Goal: Task Accomplishment & Management: Complete application form

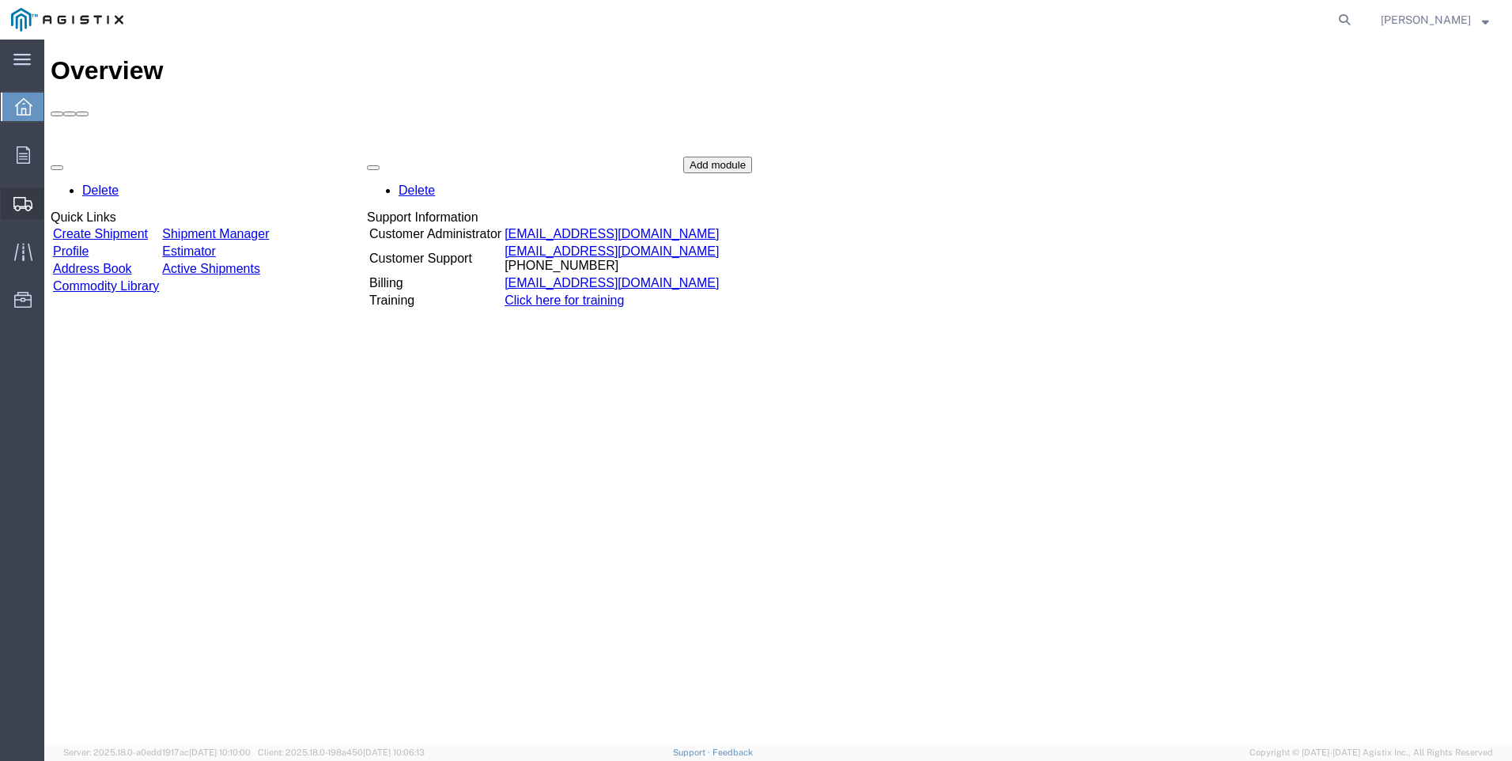
click at [0, 0] on span "Create Shipment" at bounding box center [0, 0] width 0 height 0
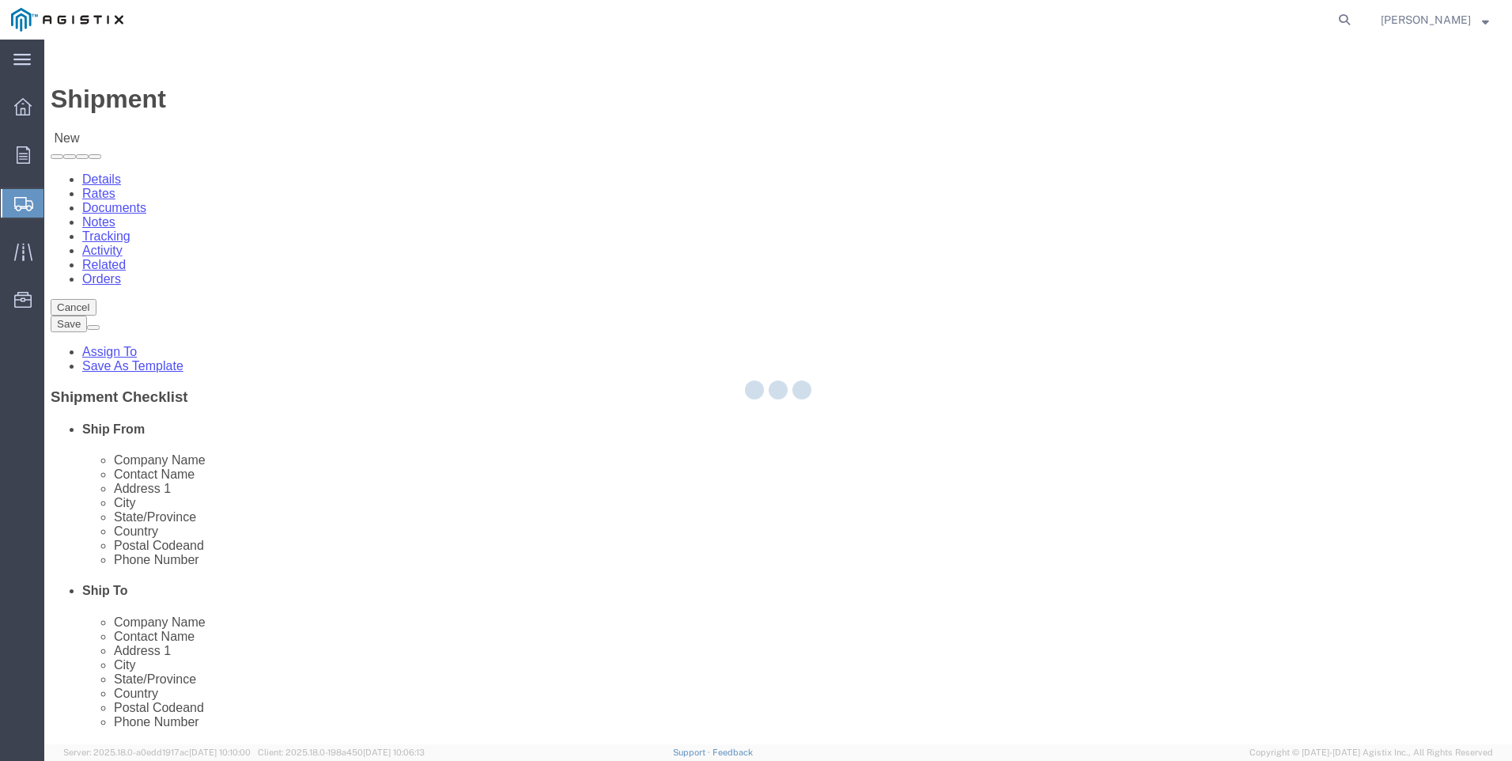
select select
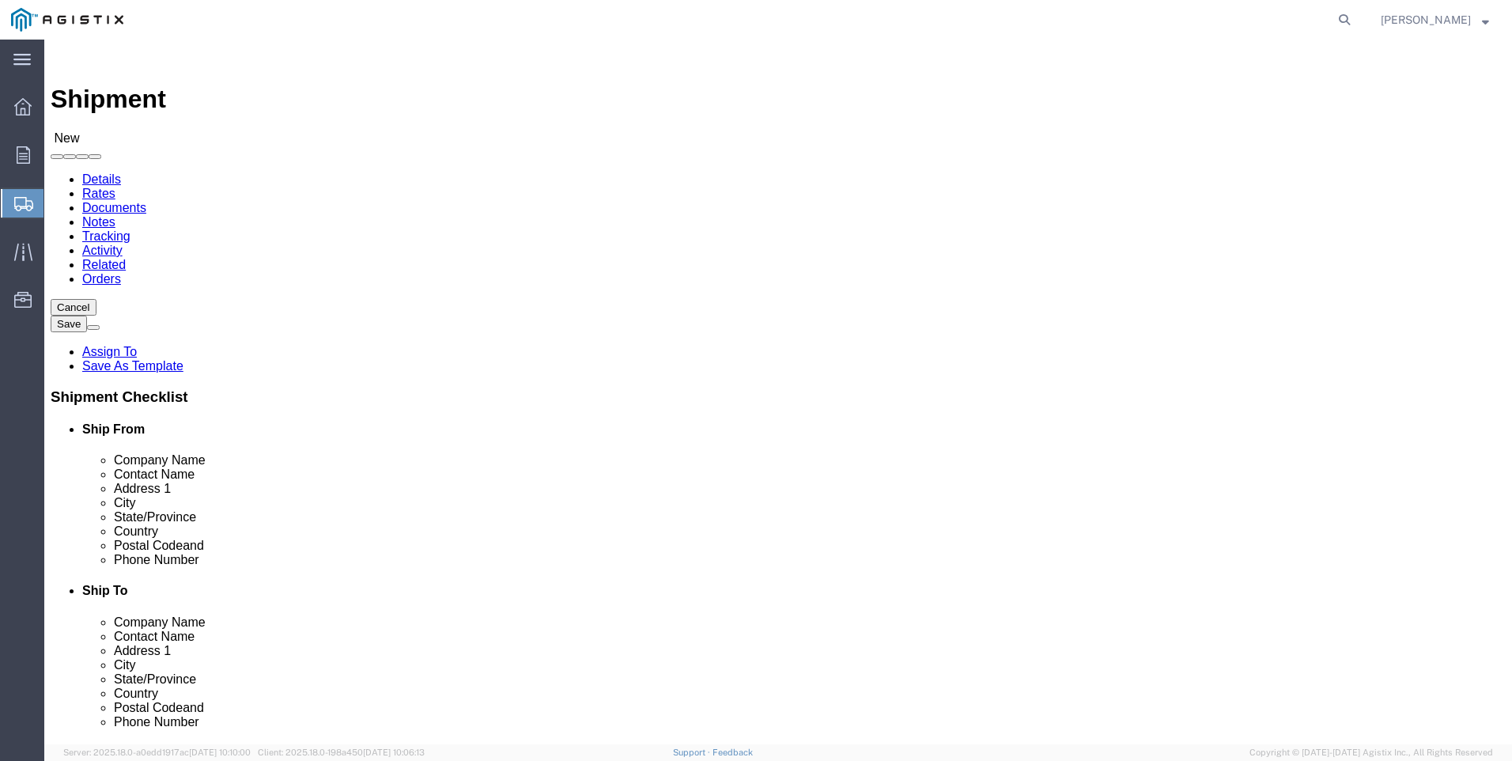
click select "Select PG&E Tri-Pacific Supply Inc"
select select "9596"
click select "Select PG&E Tri-Pacific Supply Inc"
select select
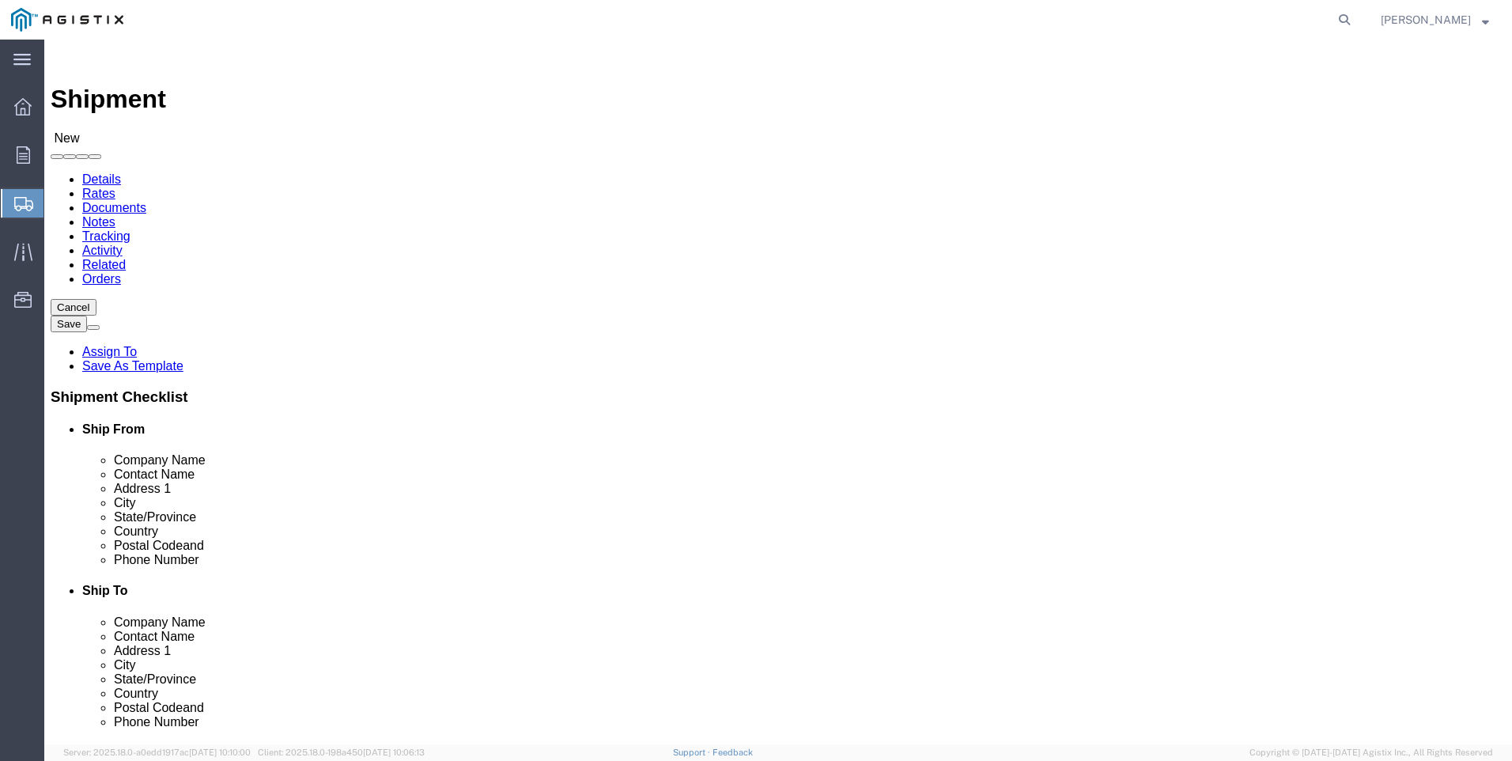
select select "MYPROFILE"
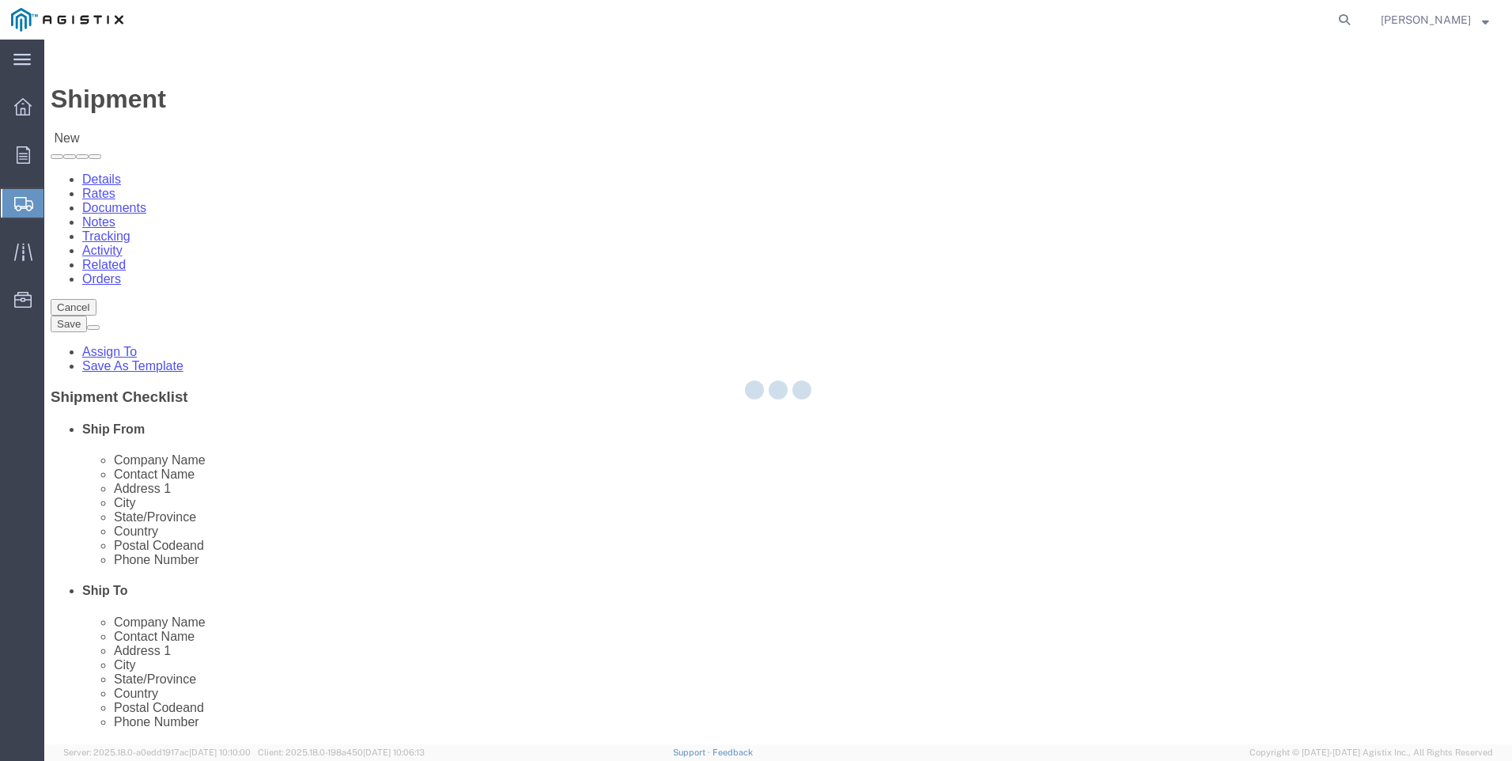
select select "CA"
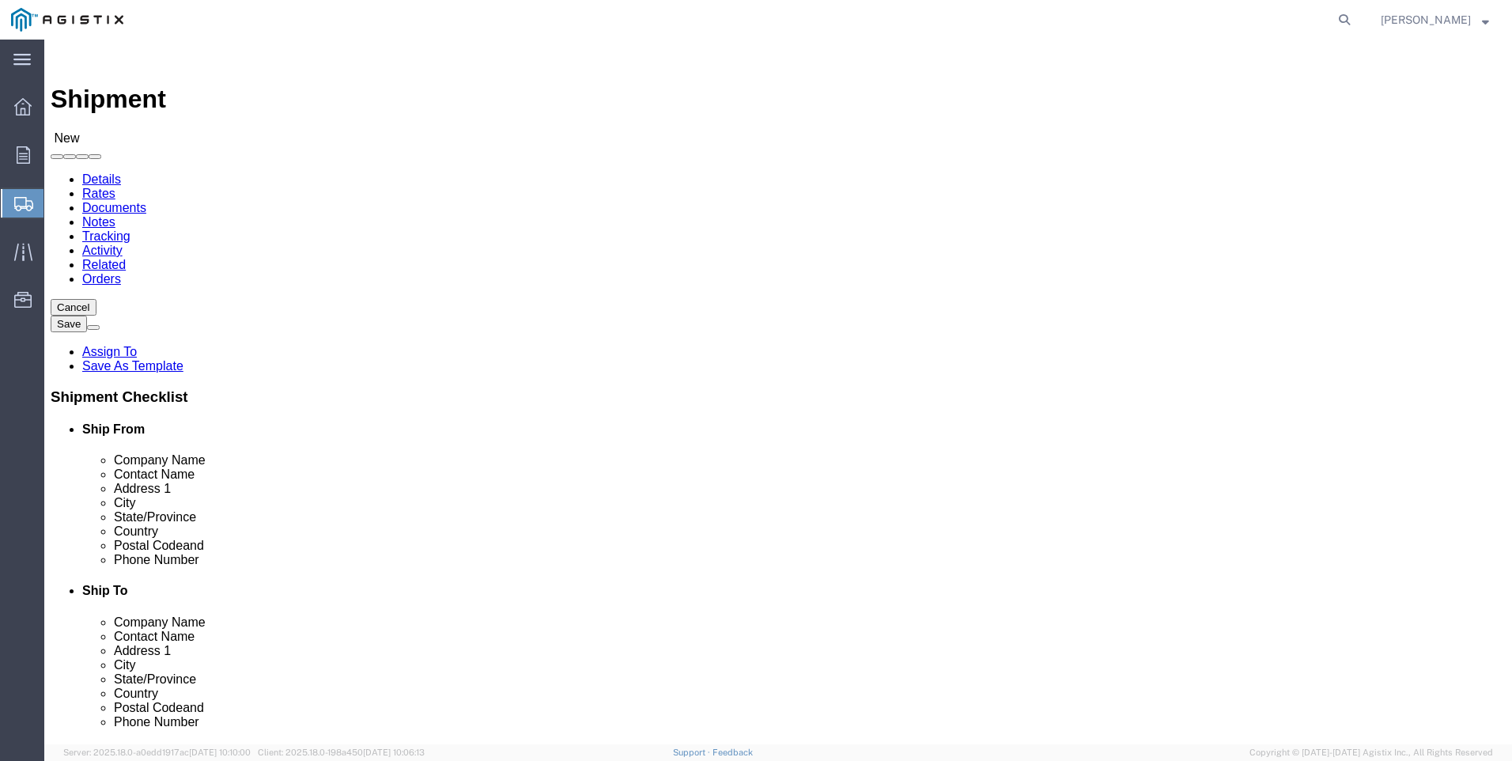
click select "Select All Others [GEOGRAPHIC_DATA] [GEOGRAPHIC_DATA] [GEOGRAPHIC_DATA] [GEOGRA…"
select select "19740"
click select "Select All Others [GEOGRAPHIC_DATA] [GEOGRAPHIC_DATA] [GEOGRAPHIC_DATA] [GEOGRA…"
click span
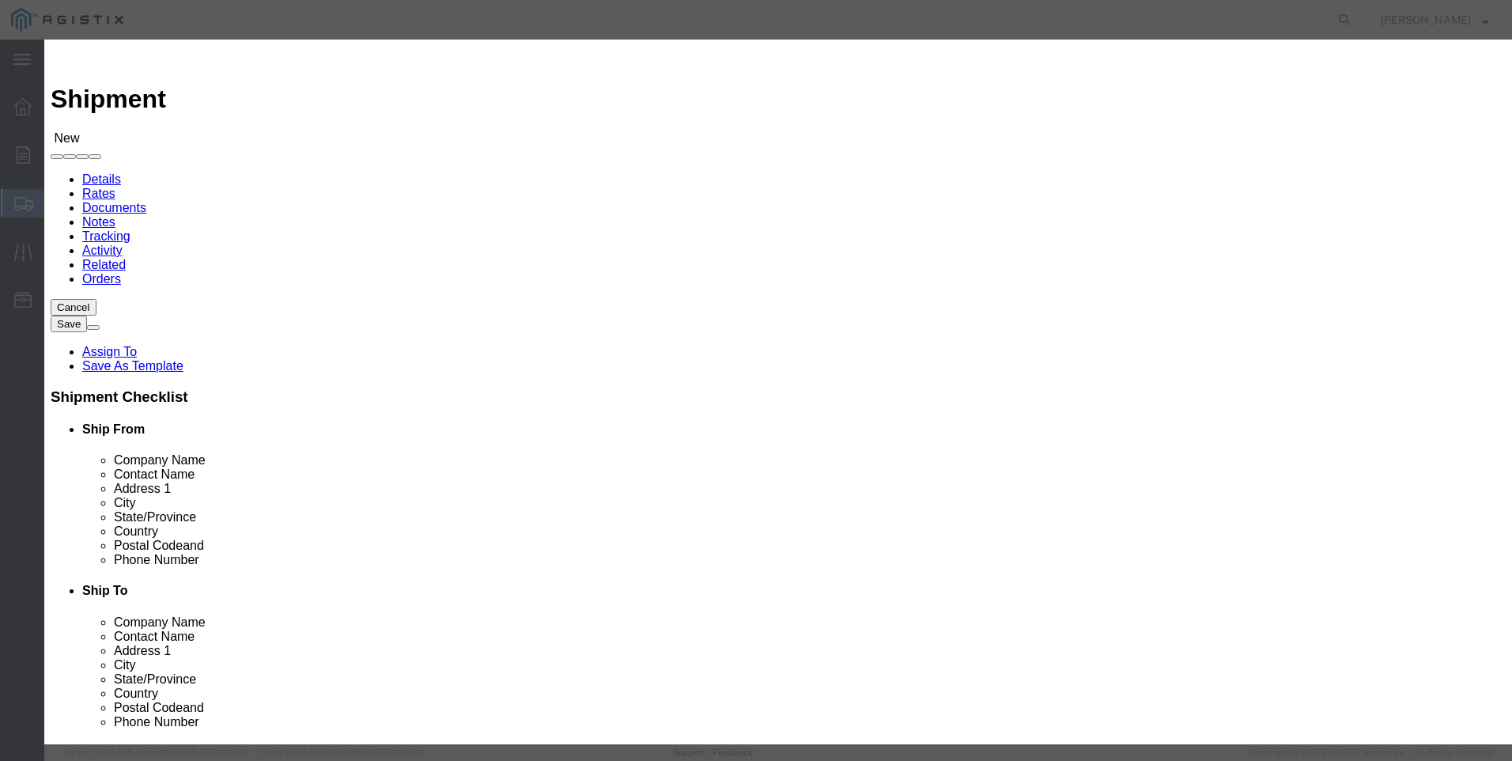
scroll to position [712, 0]
click button "Select"
select select "CA"
click button "Close"
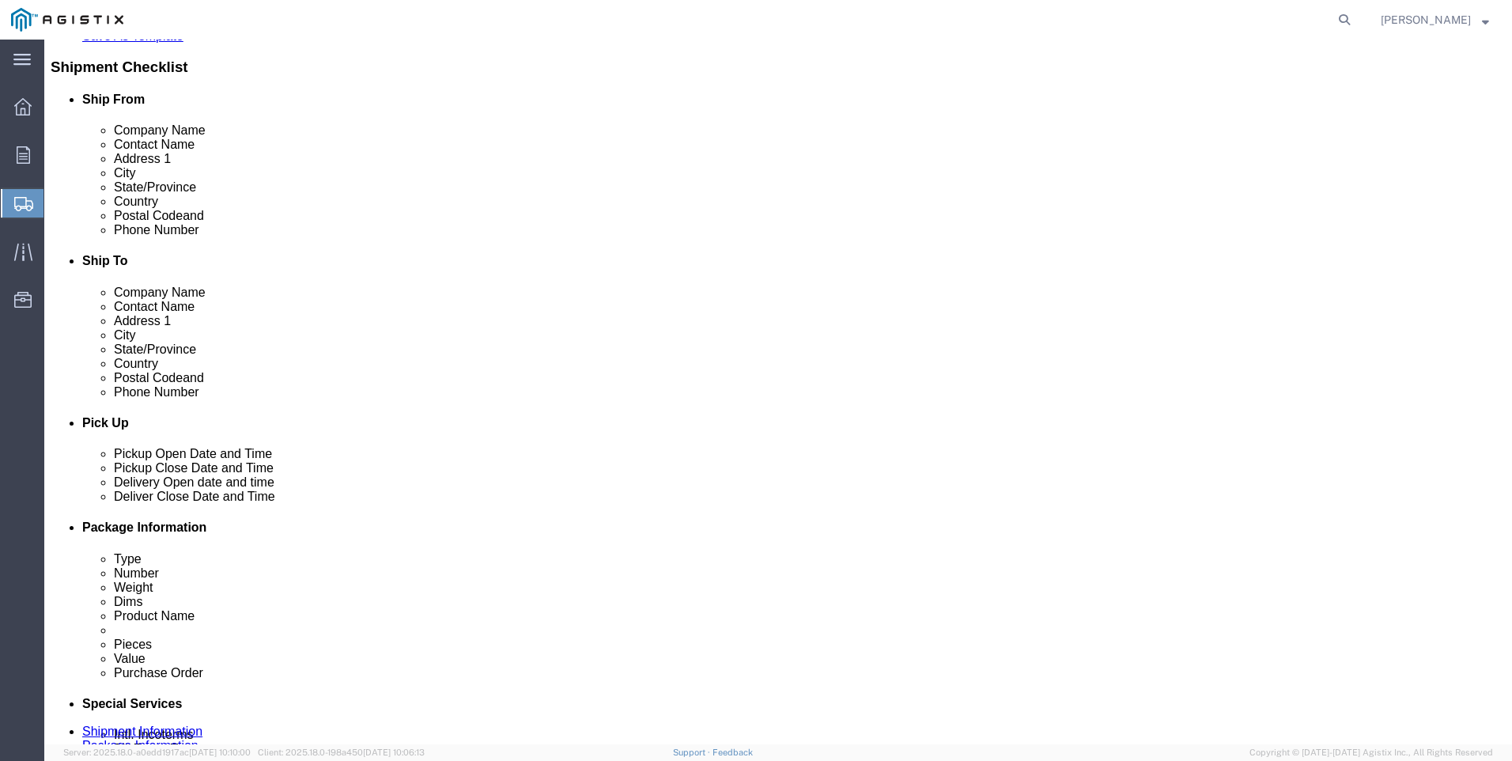
scroll to position [554, 0]
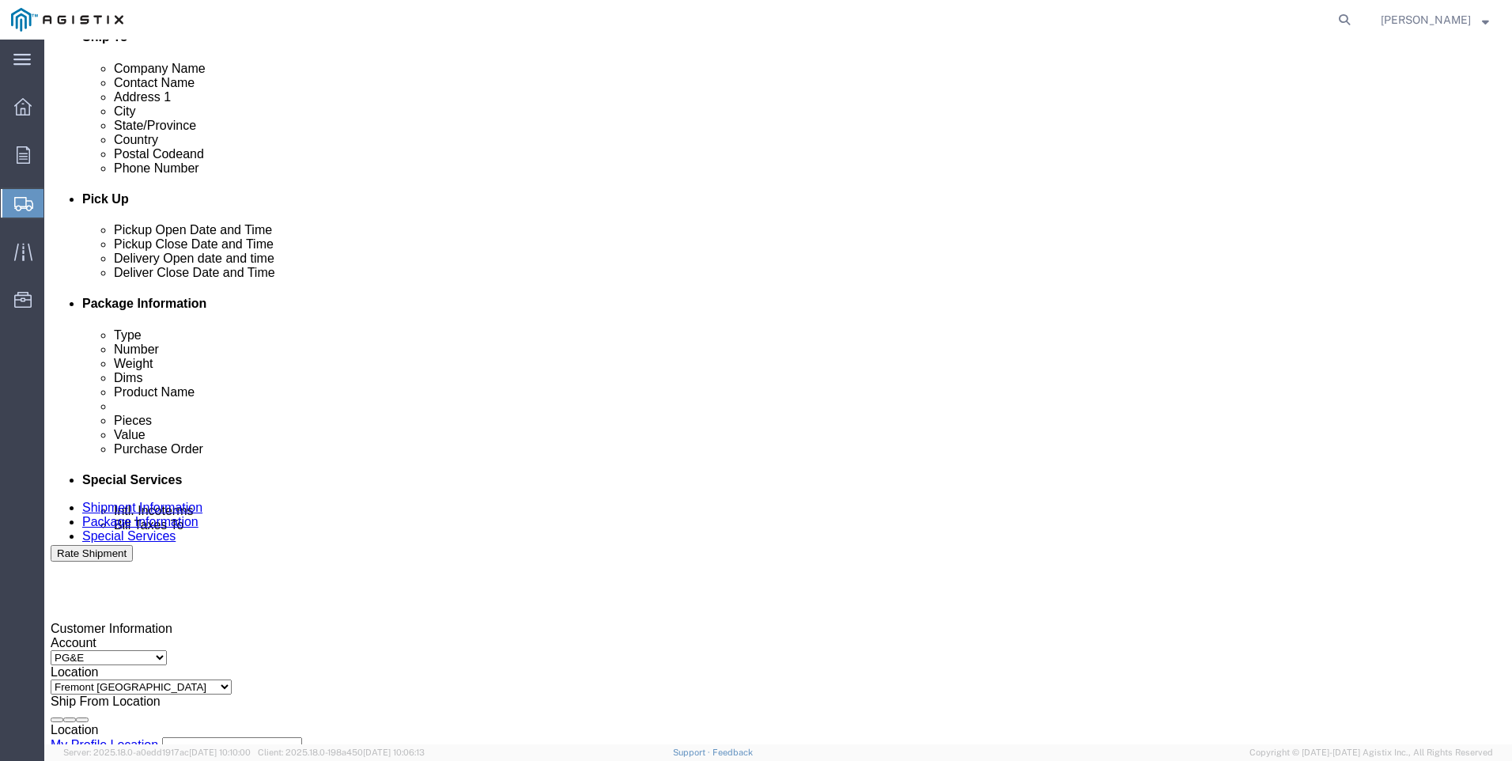
click div "[DATE] 2:00 PM"
type input "4:00 PM"
click button "Apply"
click div
click input "5:00 PM"
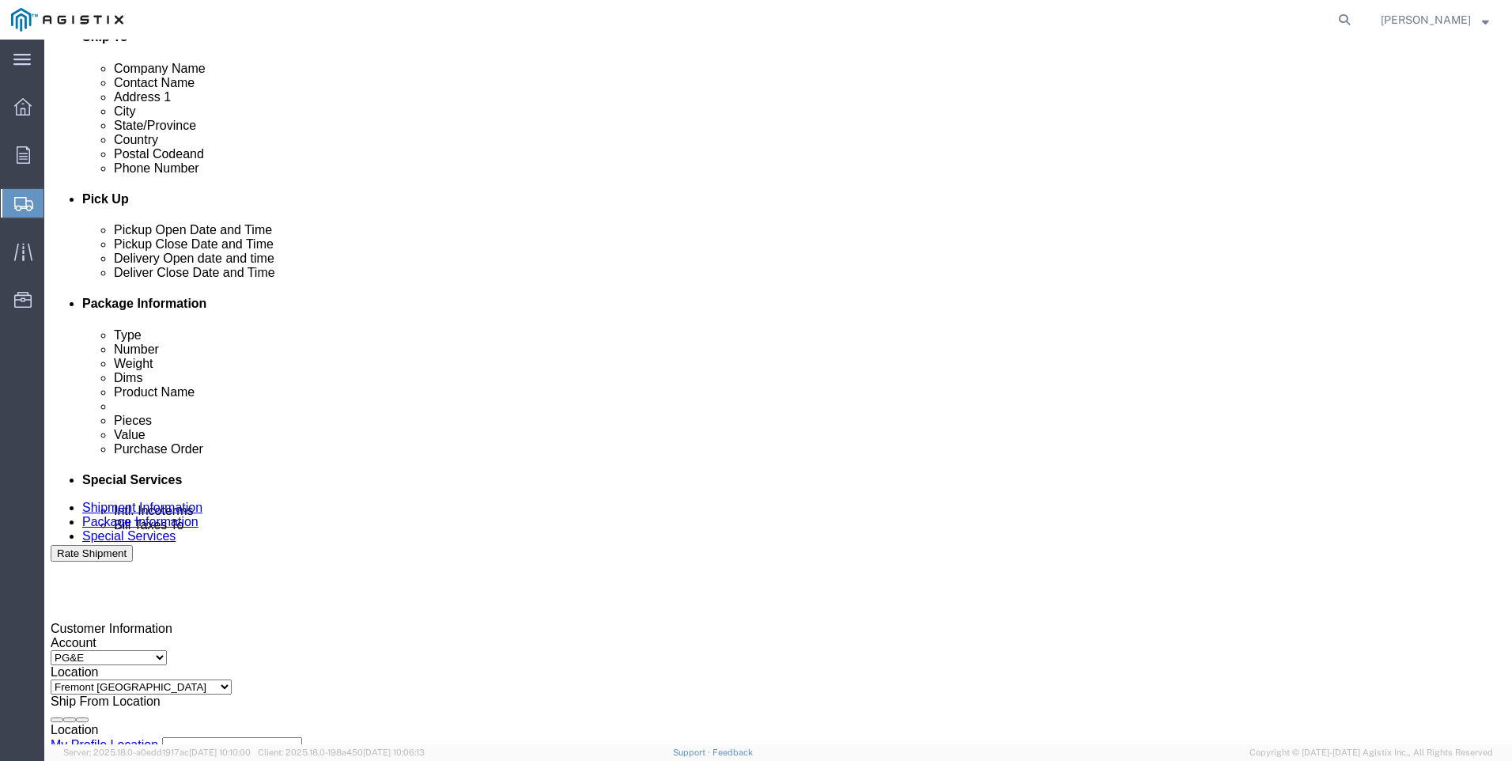
click div "Open Time 7:00 PM"
click input "7:00 PM"
type input "7:00 AM"
click button "Apply"
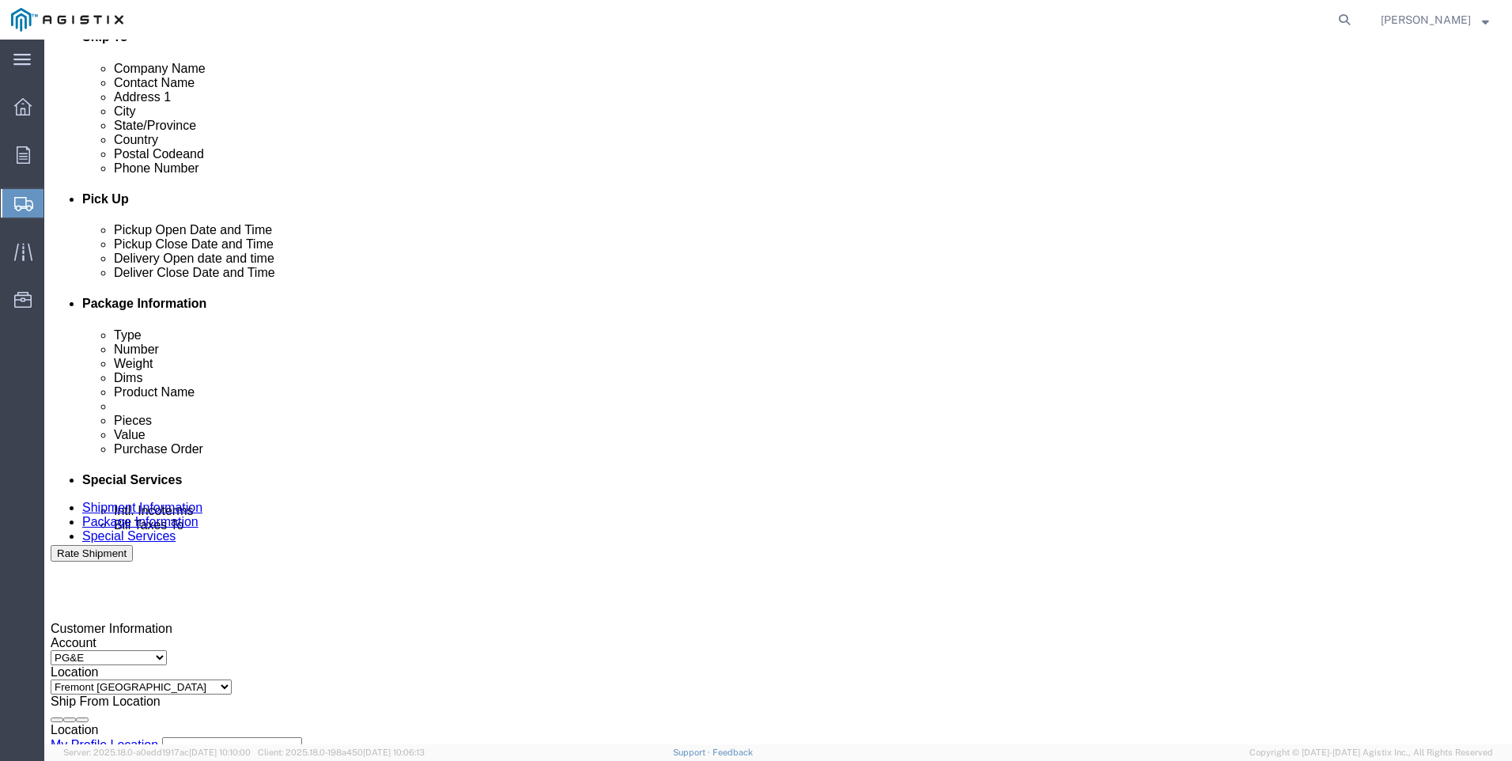
click div
click input "3:00 AM"
type input "3:00 PM"
click button "Apply"
click input "text"
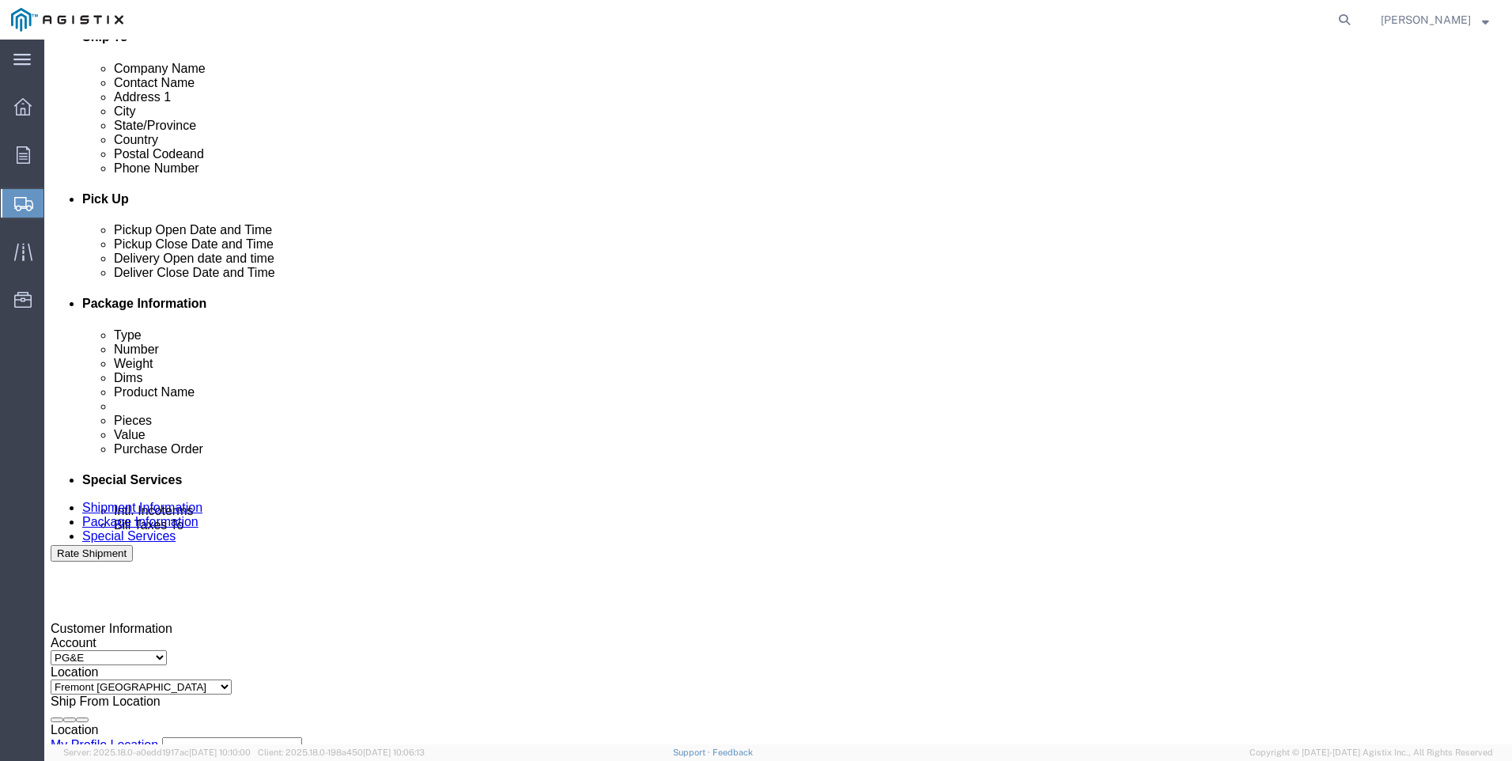
type input "3501341090"
click select "Select Account Type Activity ID Airline Appointment Number ASN Batch Request # …"
select select "SALEORDR"
click select "Select Account Type Activity ID Airline Appointment Number ASN Batch Request # …"
click input "text"
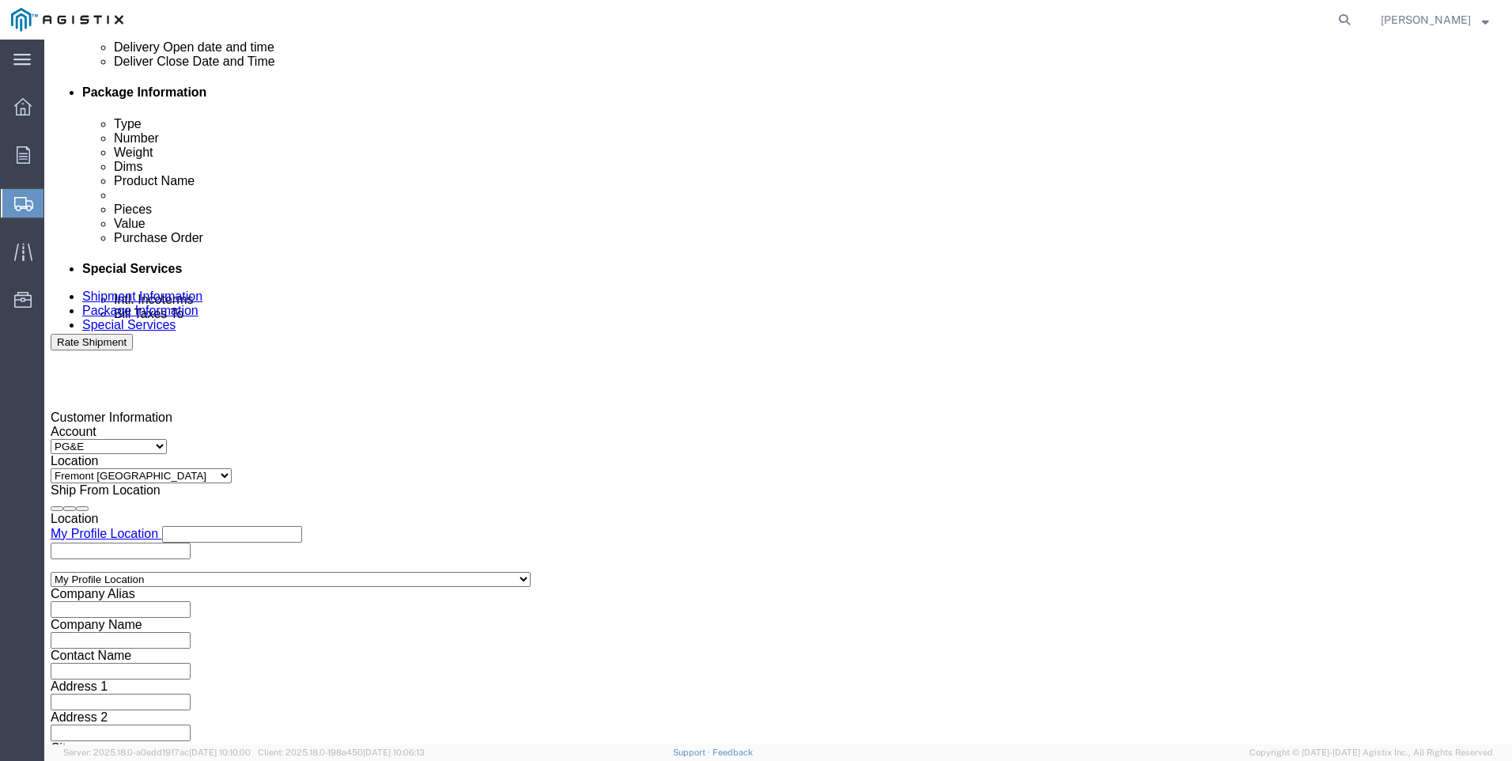
scroll to position [783, 0]
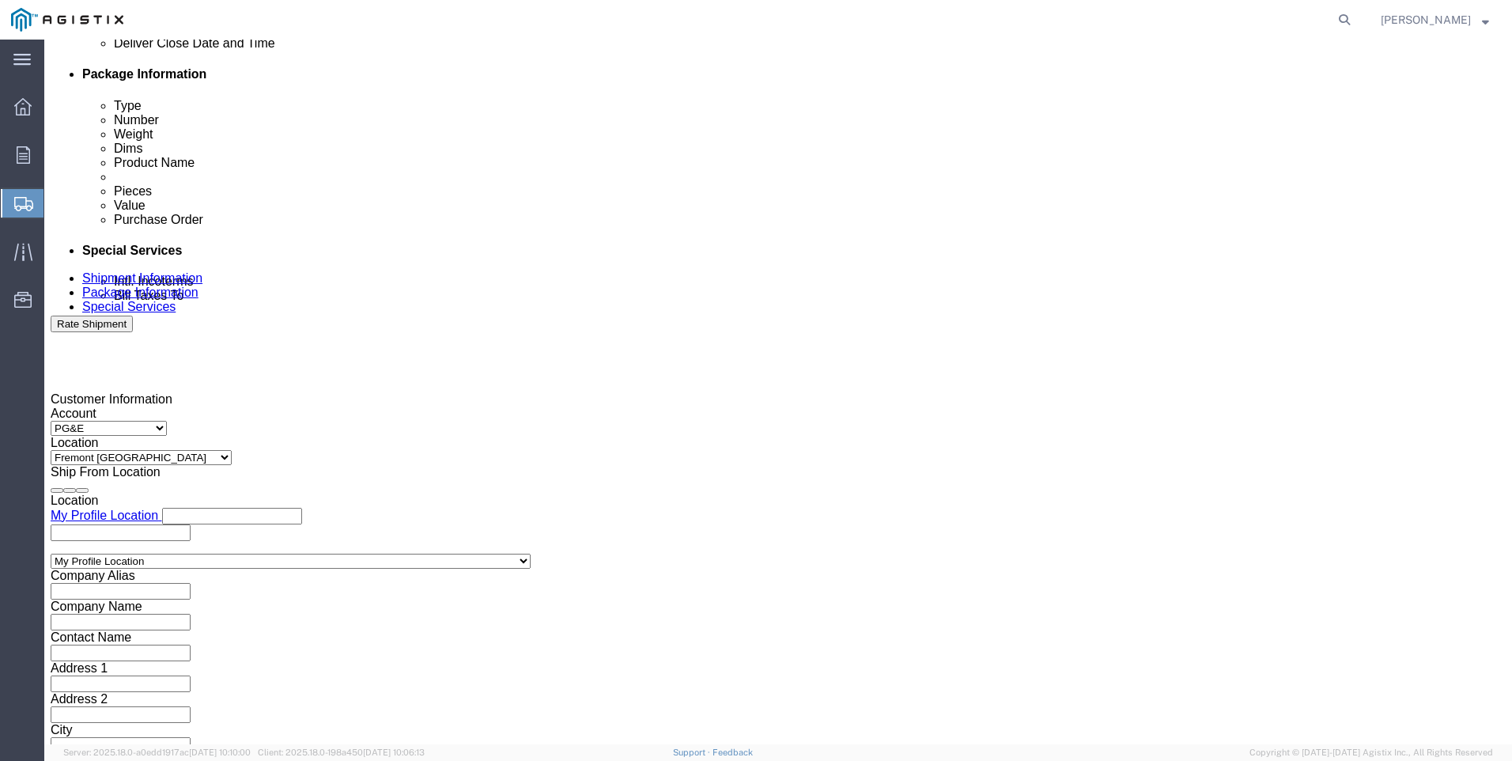
type input "0044395"
drag, startPoint x: 1104, startPoint y: 642, endPoint x: 1055, endPoint y: 611, distance: 58.4
click button "Continue"
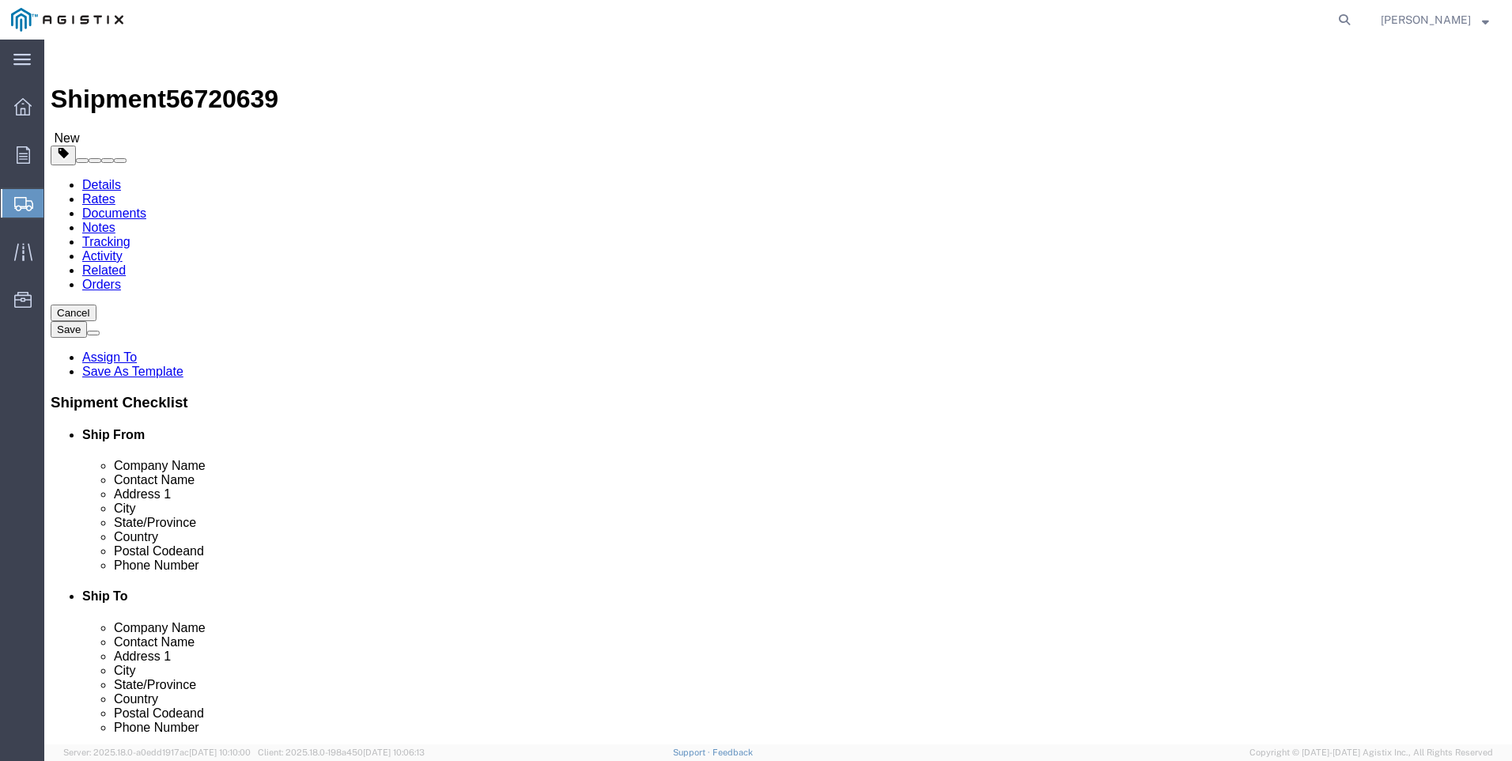
click input "text"
click select "Select Bulk Bundle(s) Cardboard Box(es) Carton(s) Crate(s) Drum(s) (Fiberboard)…"
select select "PSNS"
click select "Select Bulk Bundle(s) Cardboard Box(es) Carton(s) Crate(s) Drum(s) (Fiberboard)…"
click input "text"
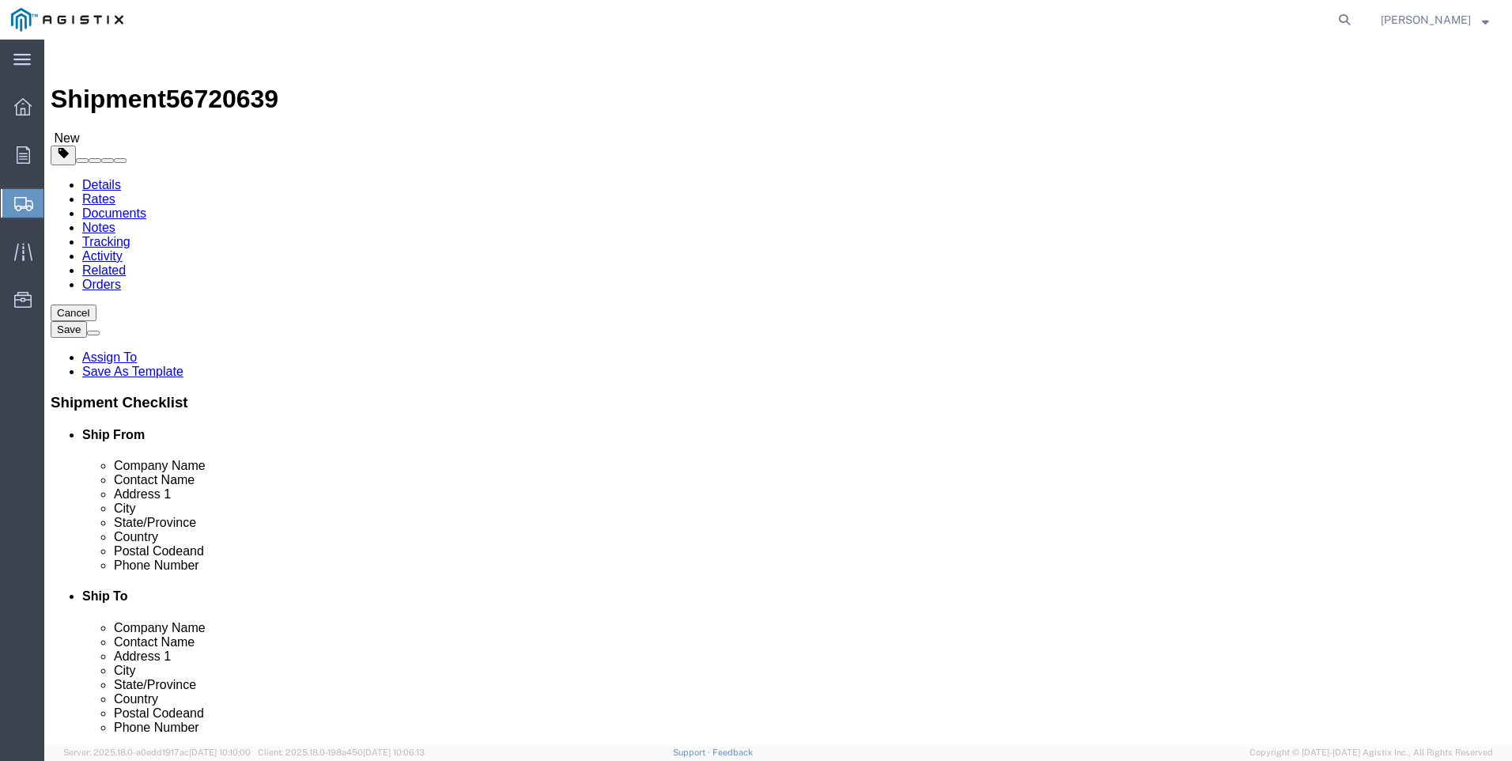
type input "48"
type input "40"
type input "31"
type input "676"
click link "Add Content"
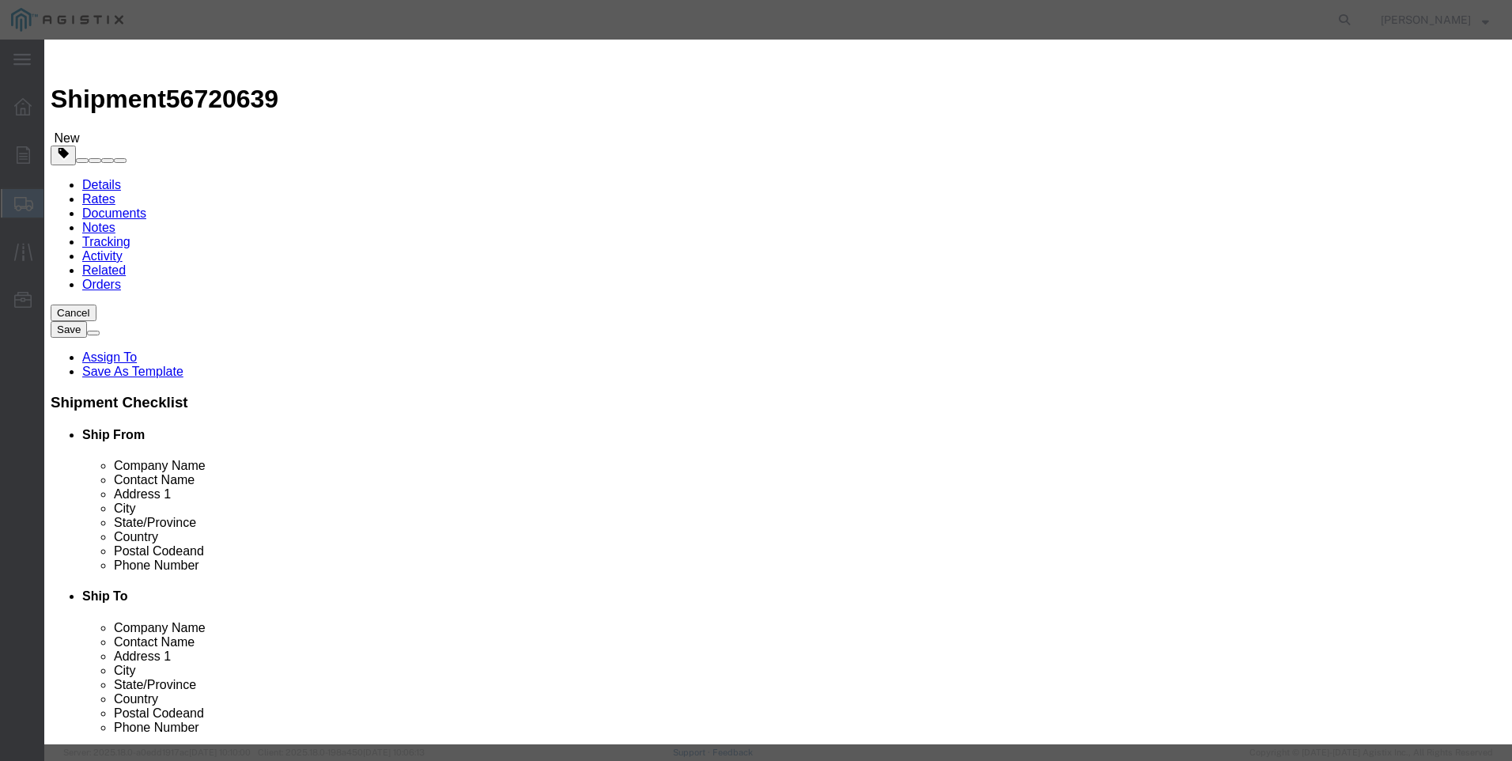
click div "Commodity library"
click input "text"
type input "M033311 / 461-57S M033311"
click input "0"
drag, startPoint x: 499, startPoint y: 144, endPoint x: 445, endPoint y: 153, distance: 54.5
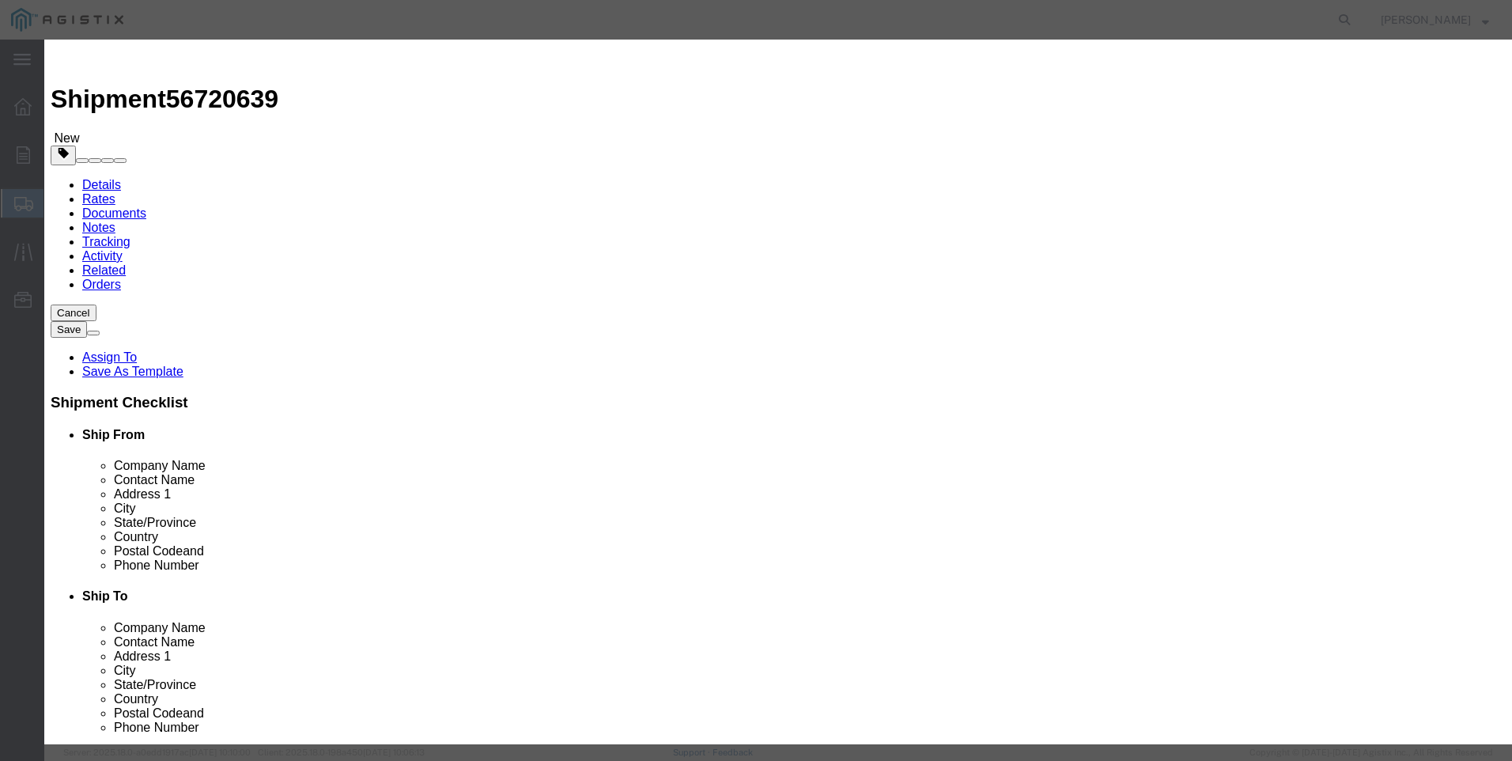
click div "Pieces 0 Select Bag Barrels 100Board Feet Bottle Box Blister Pack Carats Can Ca…"
type input "9"
click input "text"
type input "29970"
click button "Save & Close"
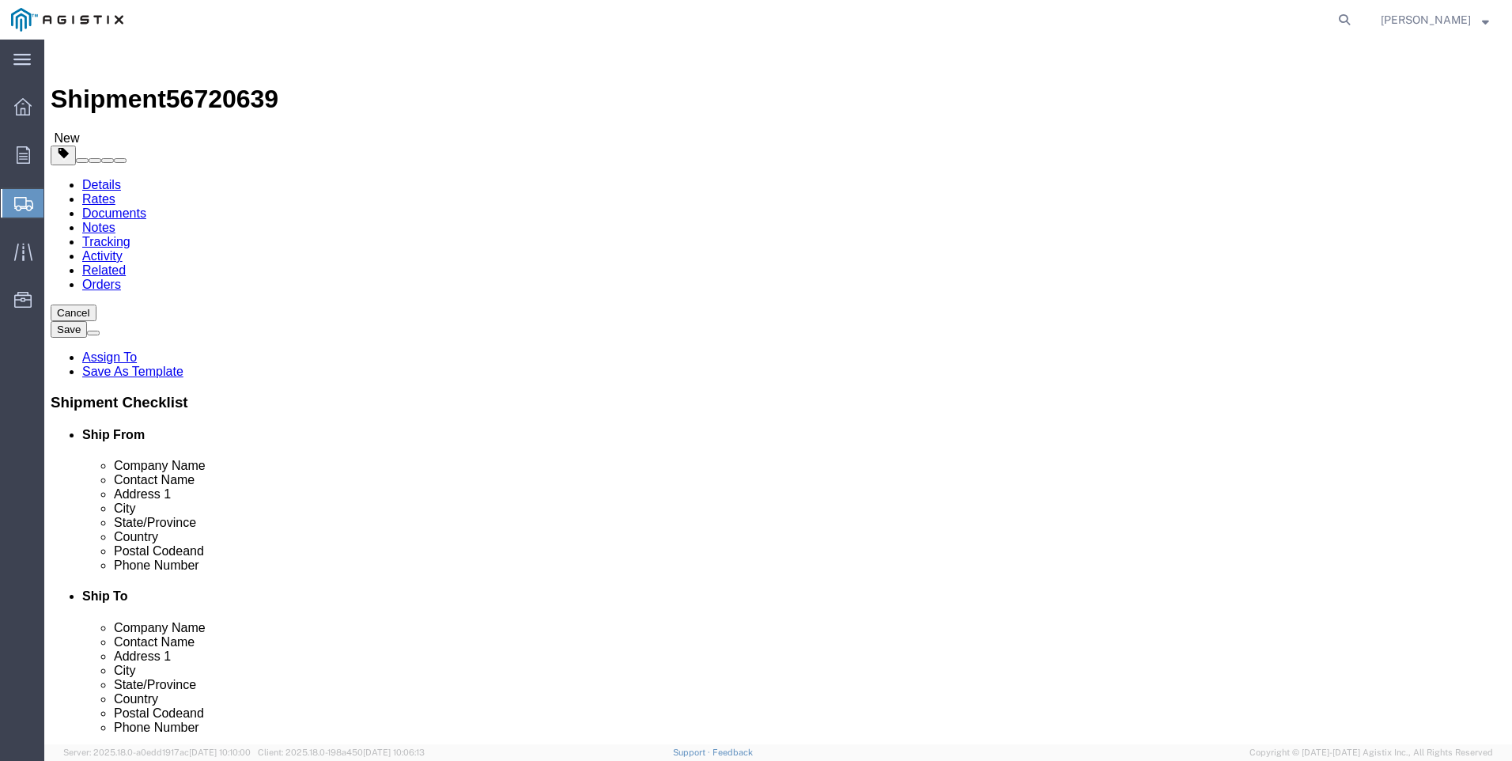
click span "button"
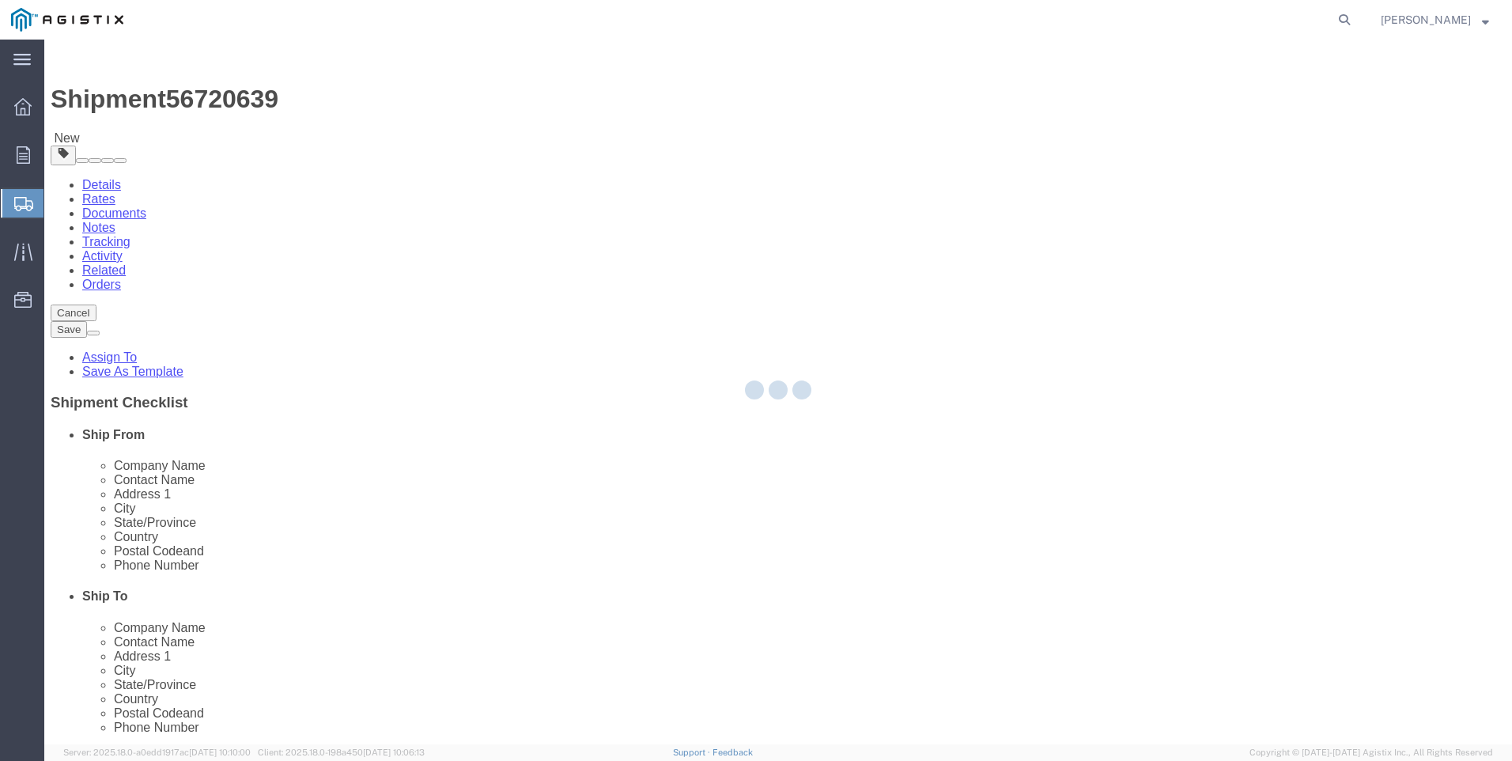
select select "PSNS"
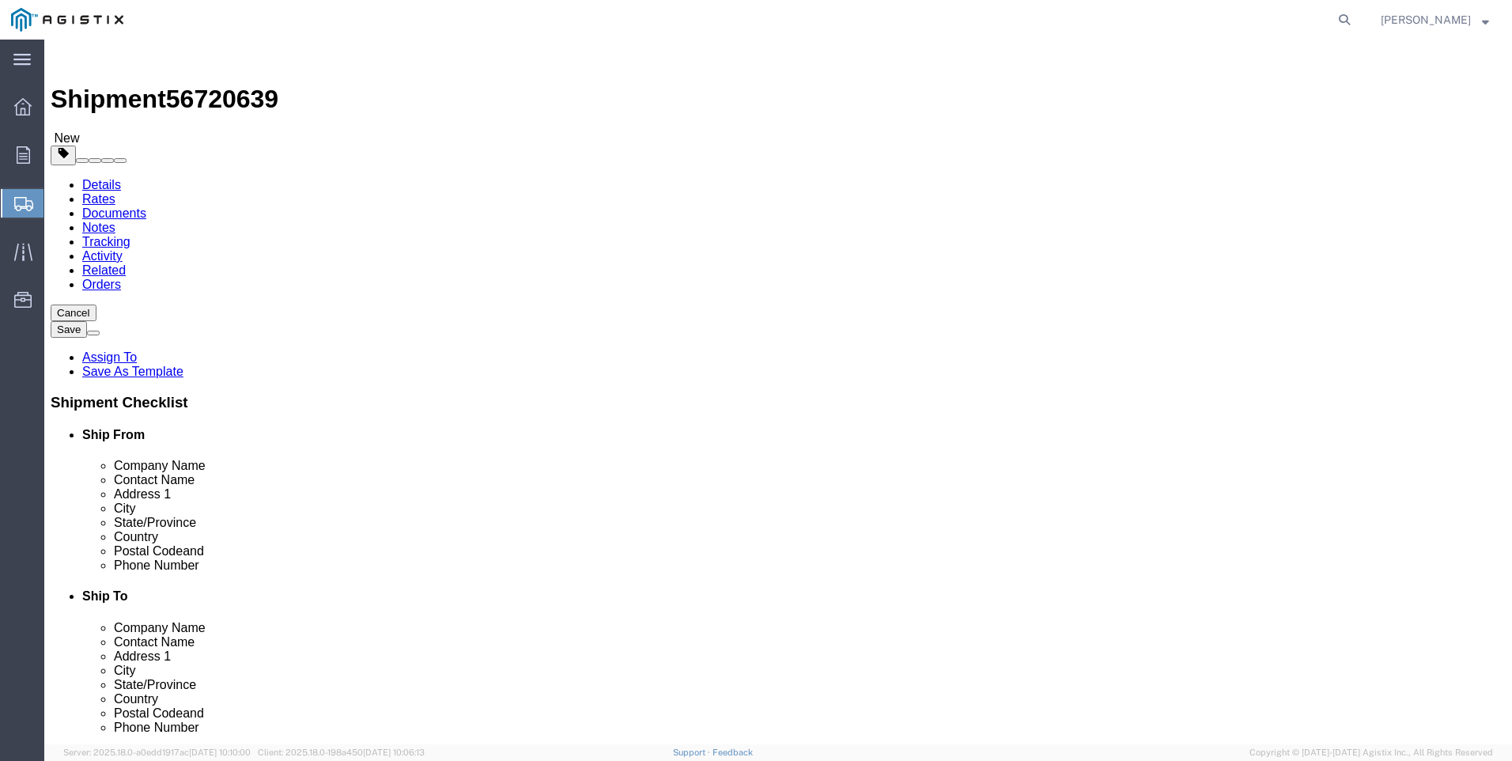
drag, startPoint x: 838, startPoint y: 366, endPoint x: 707, endPoint y: 380, distance: 132.0
click div "Package Type Select Bulk Bundle(s) Cardboard Box(es) Carton(s) Crate(s) Drum(s)…"
type input "38"
drag, startPoint x: 901, startPoint y: 368, endPoint x: 846, endPoint y: 374, distance: 54.9
click div "Length 38 x Width 40.00 x Height 31.00 Select cm ft in"
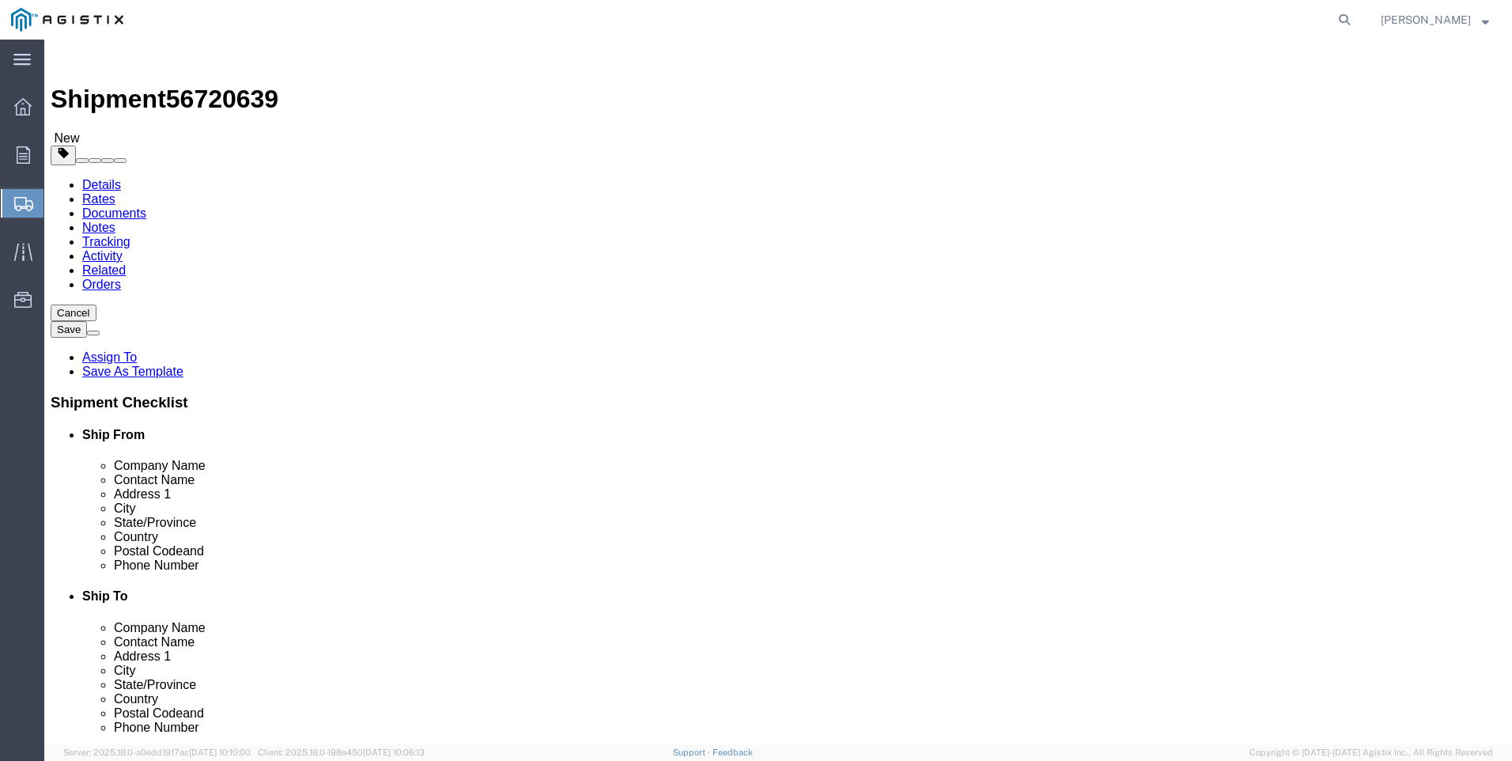
type input "45"
drag, startPoint x: 980, startPoint y: 368, endPoint x: 873, endPoint y: 373, distance: 106.9
click div "Length 38 x Width 45 x Height 31.00 Select cm ft in"
type input "32"
drag, startPoint x: 821, startPoint y: 395, endPoint x: 713, endPoint y: 399, distance: 108.4
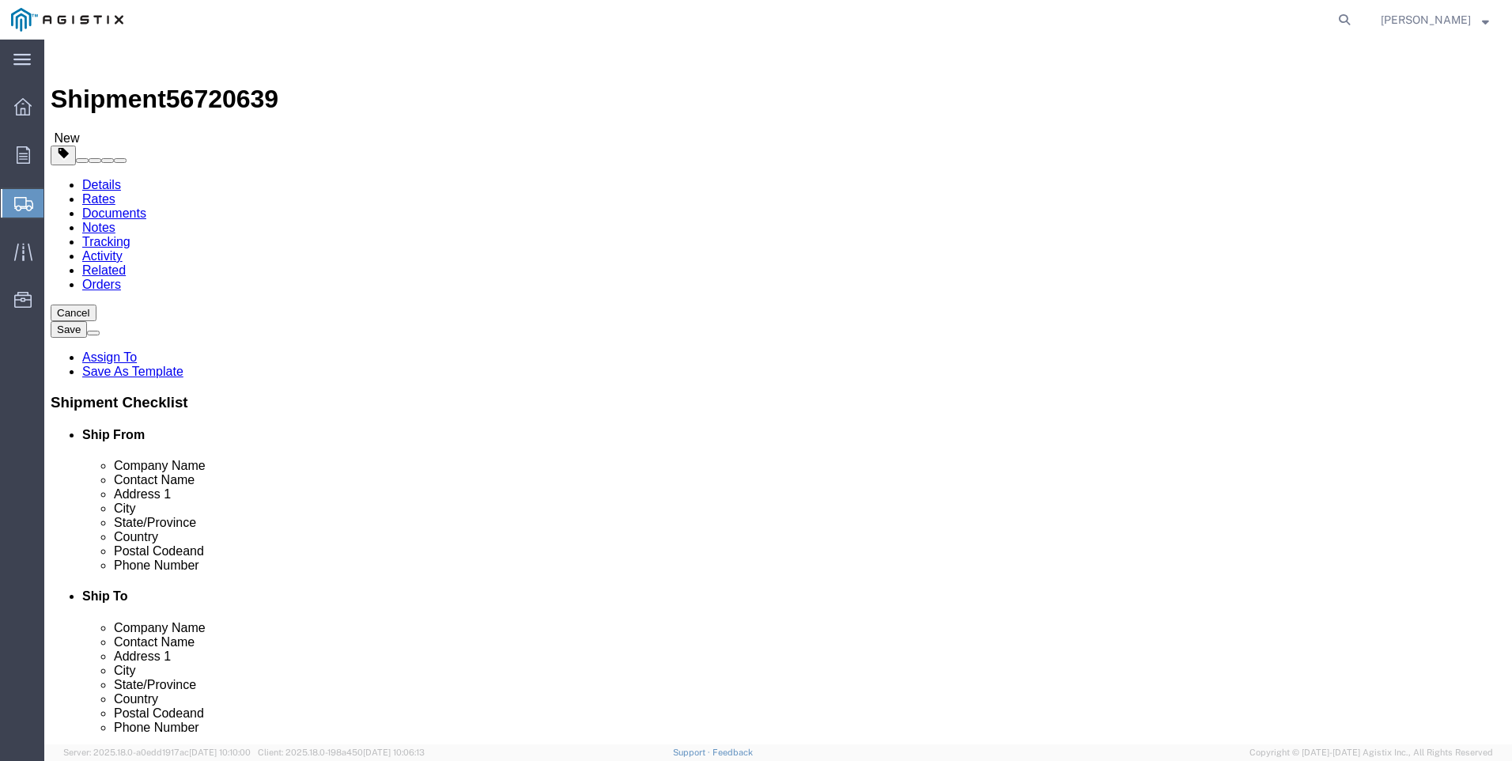
click div "Weight 676.00 Select kgs lbs Ship. t°"
type input "180"
click dd "9.00 Each"
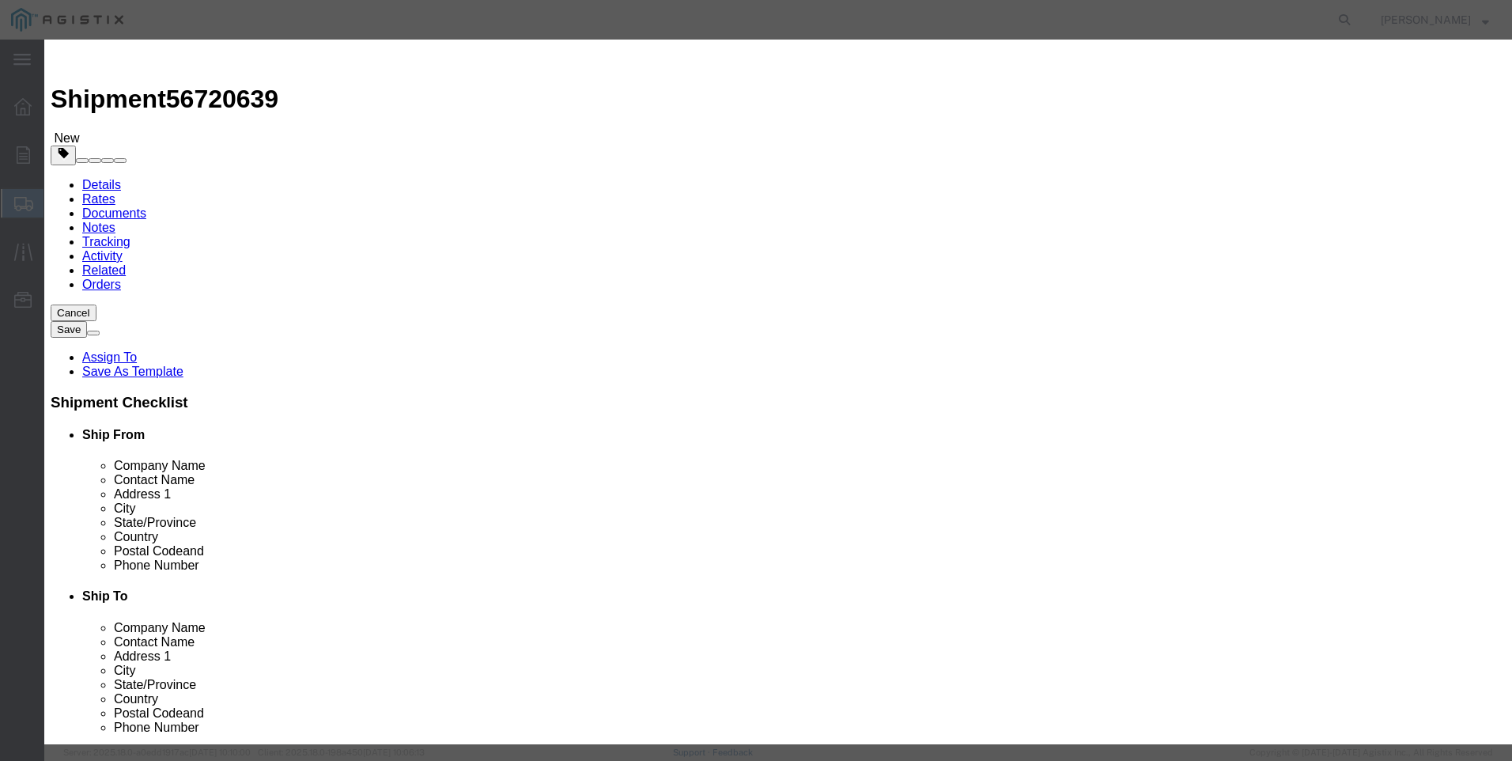
drag, startPoint x: 505, startPoint y: 156, endPoint x: 395, endPoint y: 156, distance: 109.9
click div "Pieces 9.00 Select Bag Barrels 100Board Feet Bottle Box Blister Pack Carats Can…"
type input "2"
type input "6660"
click div "Product Name M033311 / 461-57S M033311 Pieces 2 Select Bag Barrels 100Board Fee…"
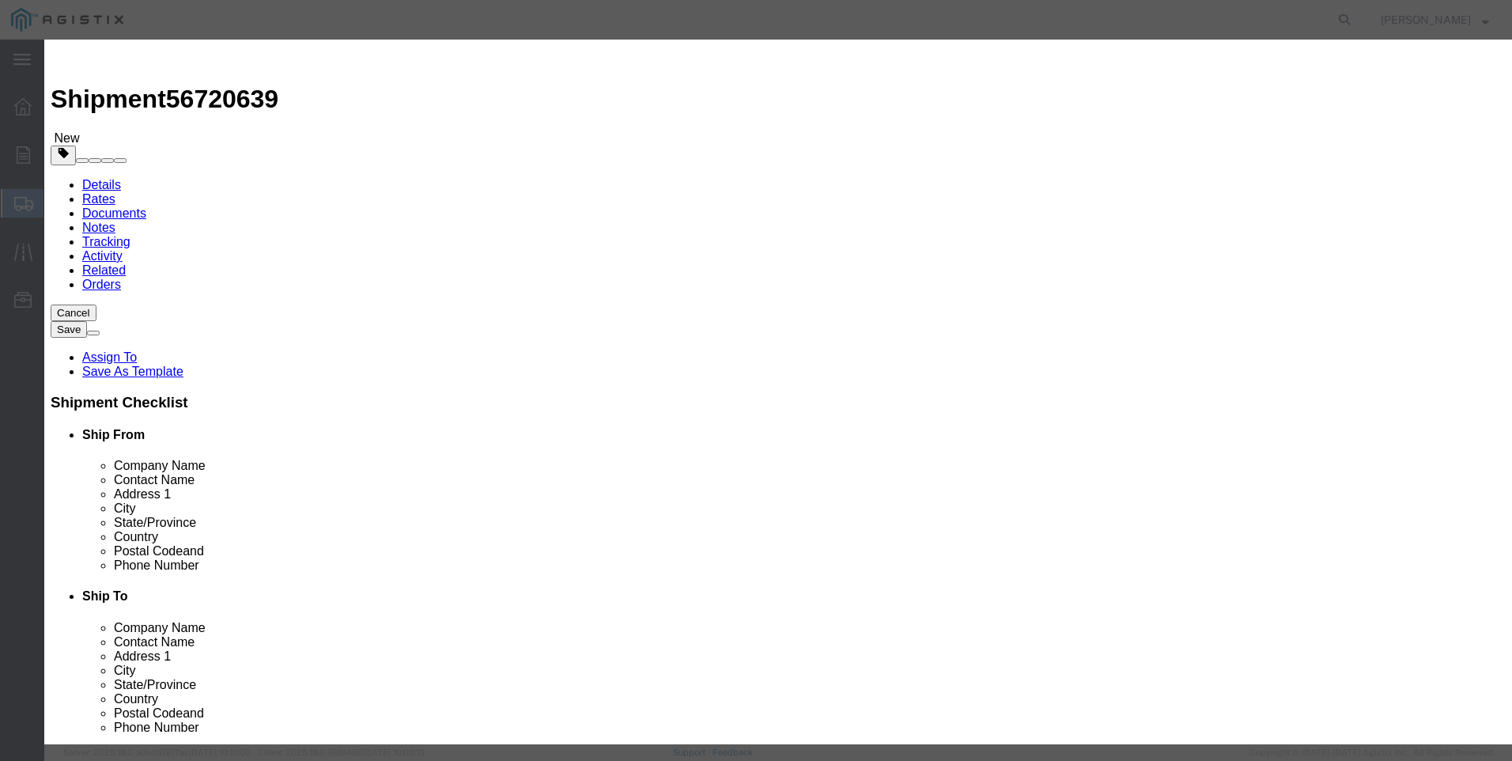
click select "Select 50 55 60 65 70 85 92.5 100 125 175 250 300 400"
select select "100"
click select "Select 50 55 60 65 70 85 92.5 100 125 175 250 300 400"
click button "Save & Close"
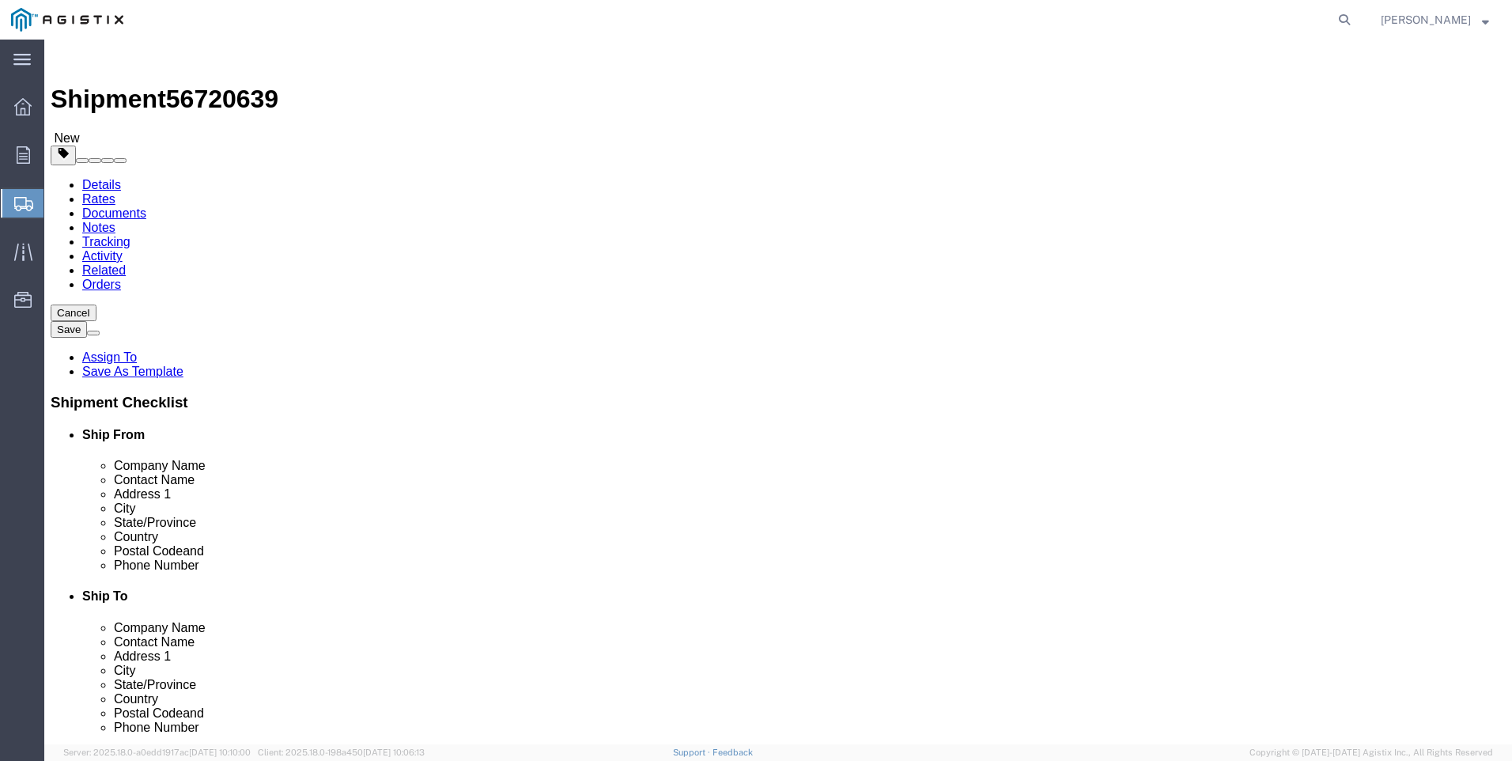
click dd "9.00 Each"
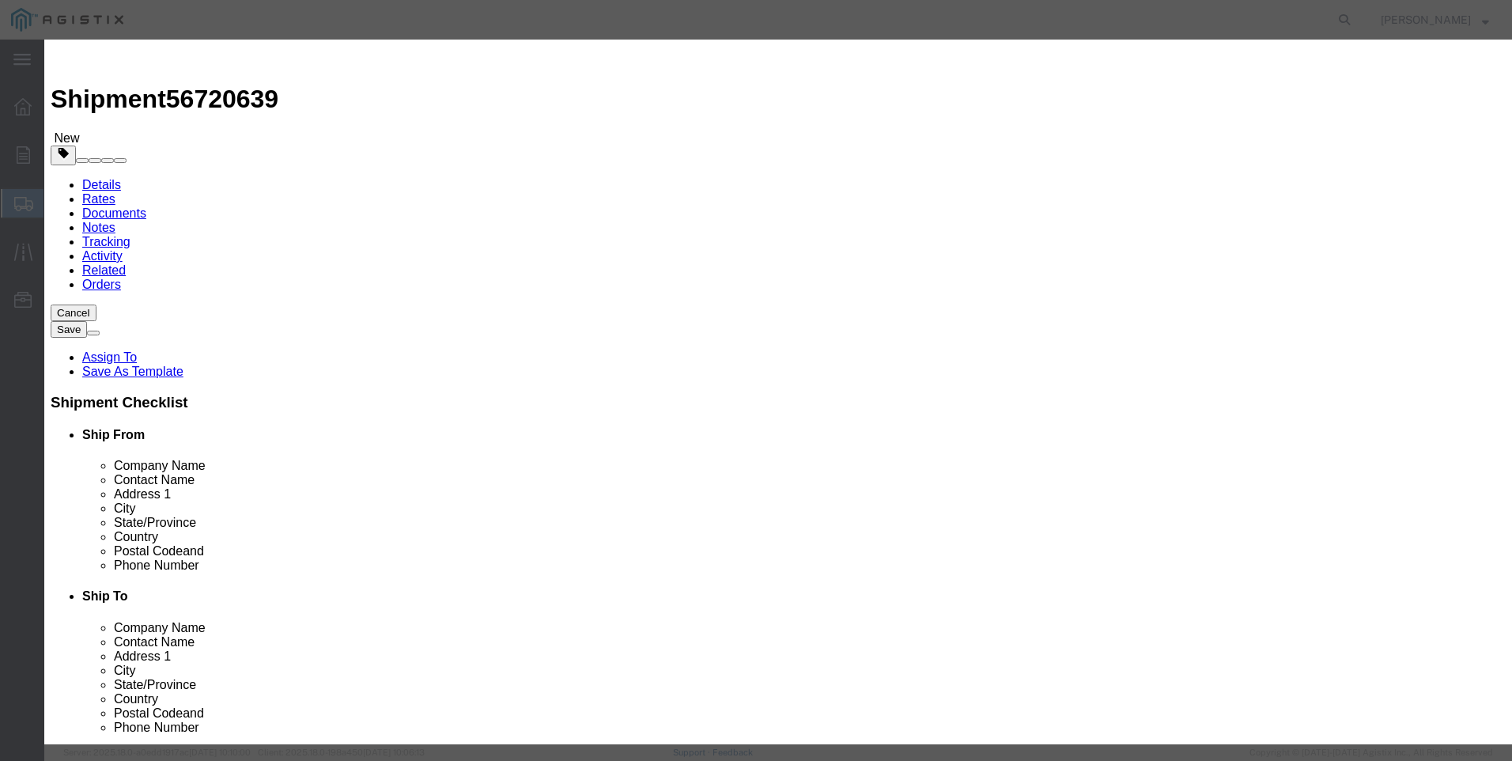
click select "Select 50 55 60 65 70 85 92.5 100 125 175 250 300 400"
select select "100"
click select "Select 50 55 60 65 70 85 92.5 100 125 175 250 300 400"
click button "Save & Close"
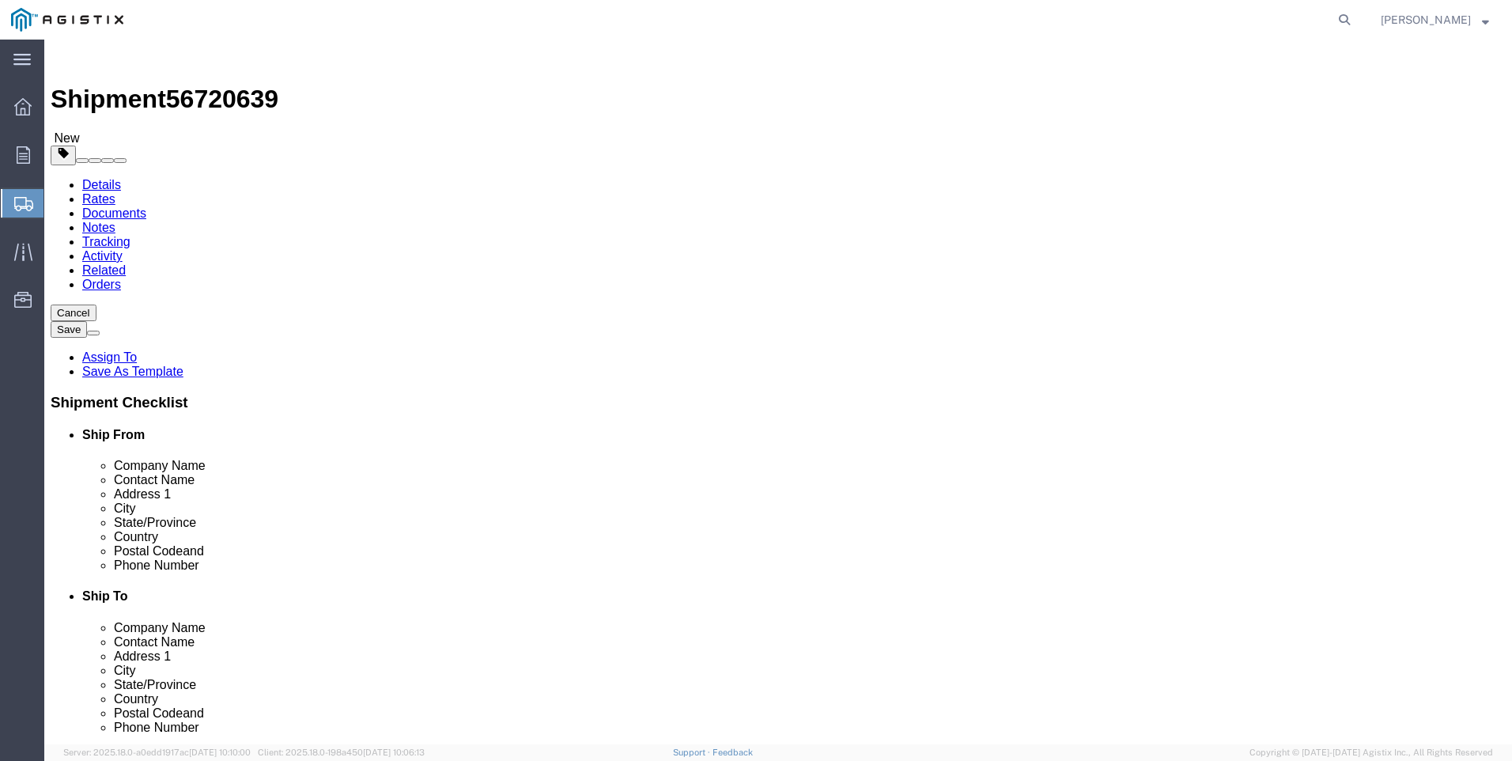
click button "Rate Shipment"
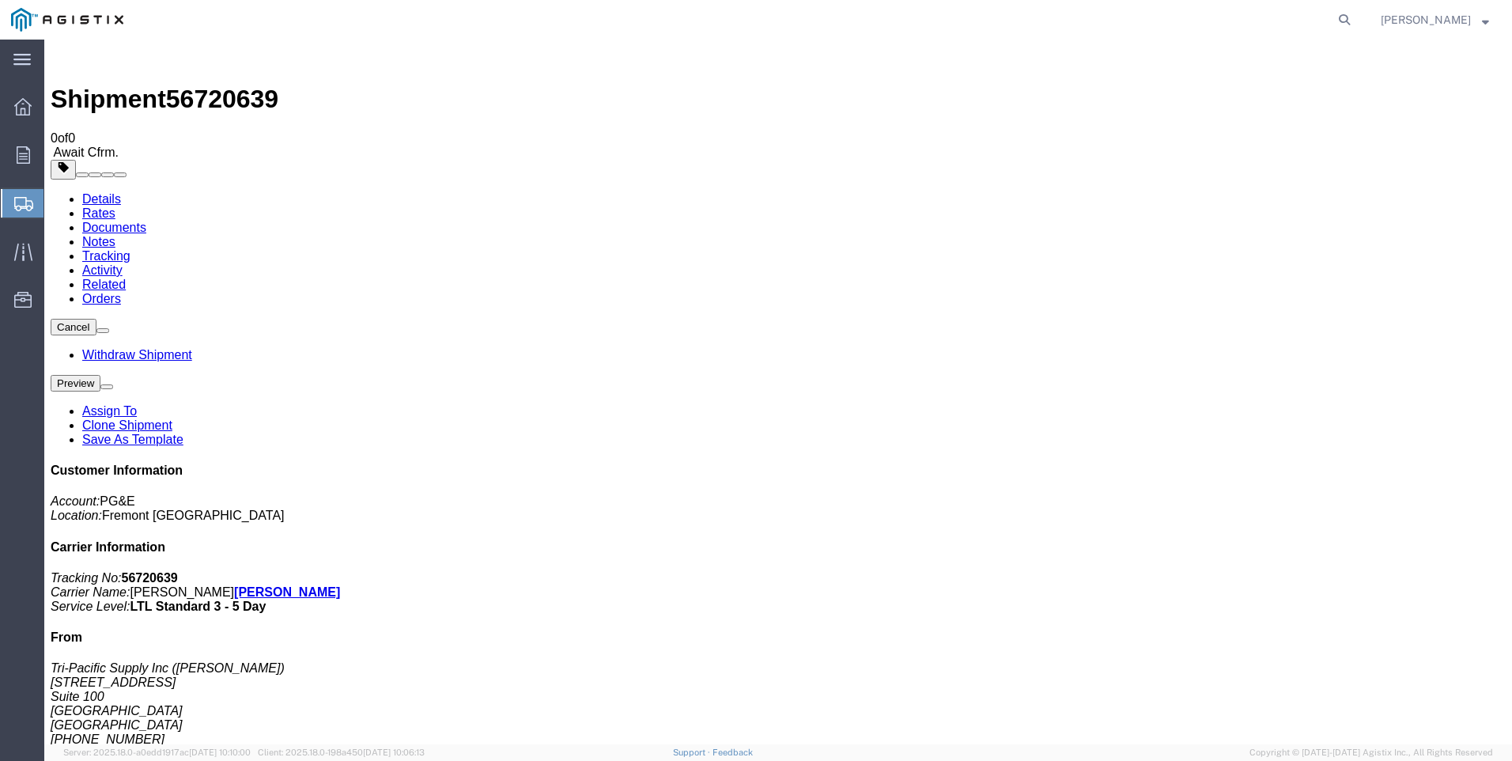
click at [0, 0] on span "Create Shipment" at bounding box center [0, 0] width 0 height 0
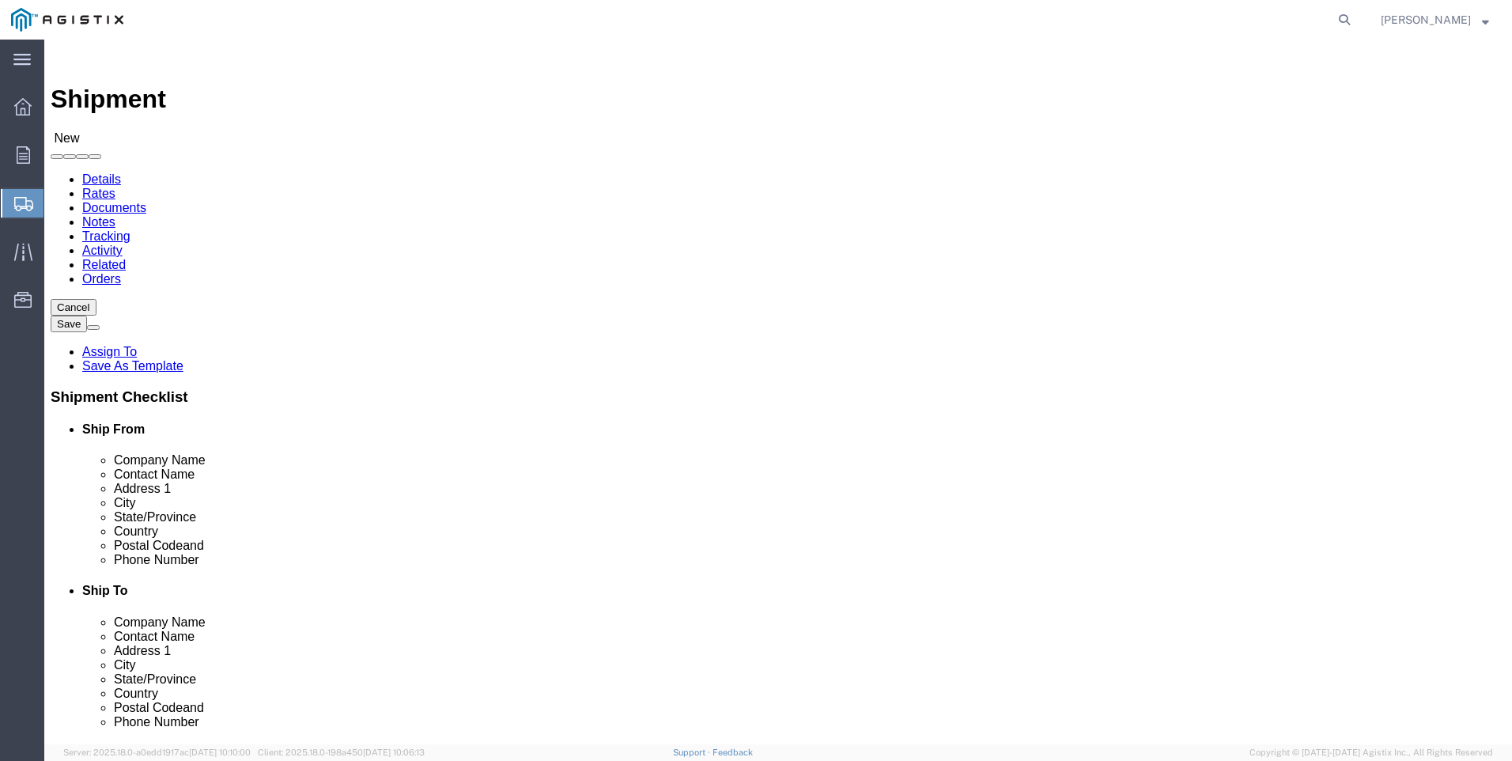
click select "Select PG&E Tri-Pacific Supply Inc"
select select "9596"
click select "Select PG&E Tri-Pacific Supply Inc"
select select
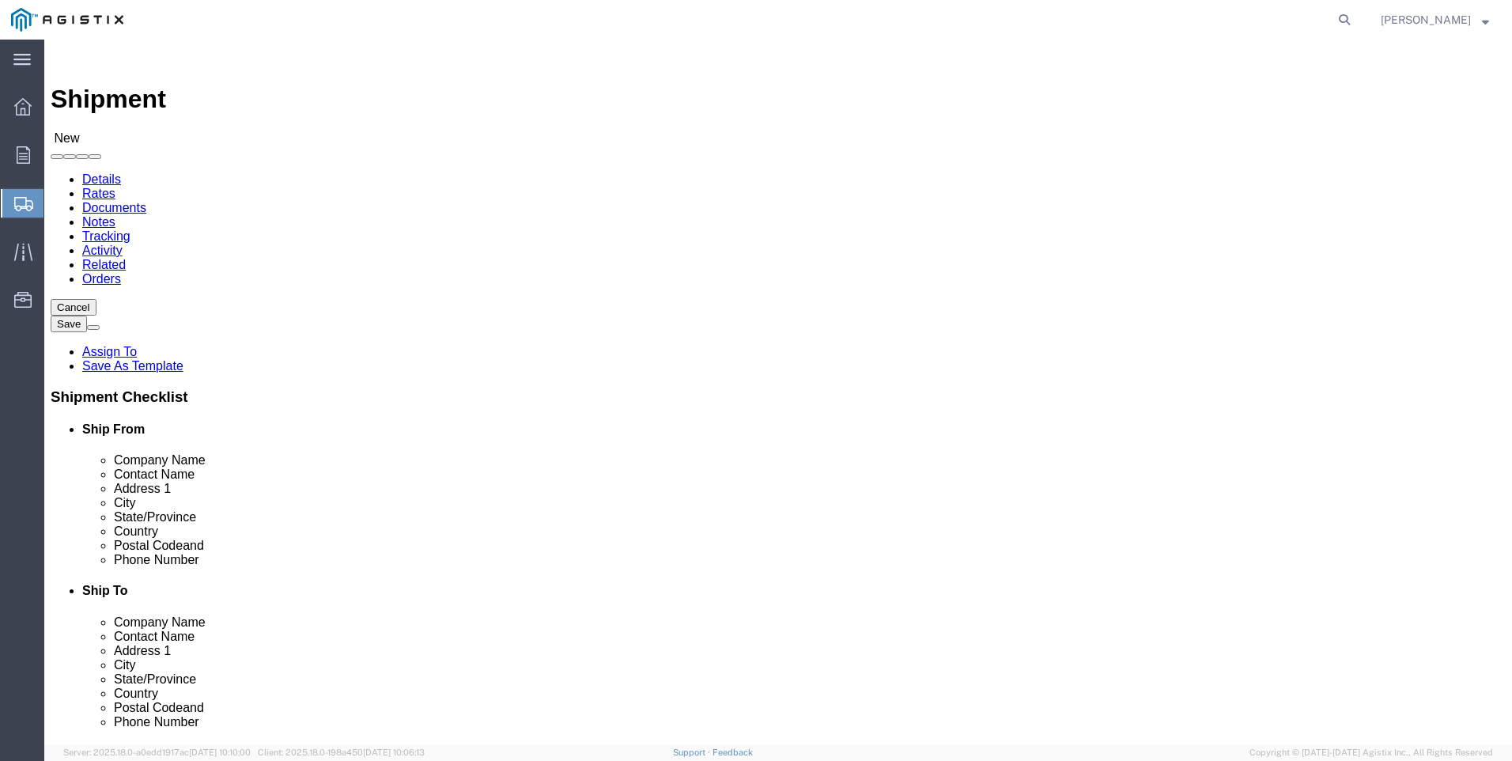
click span
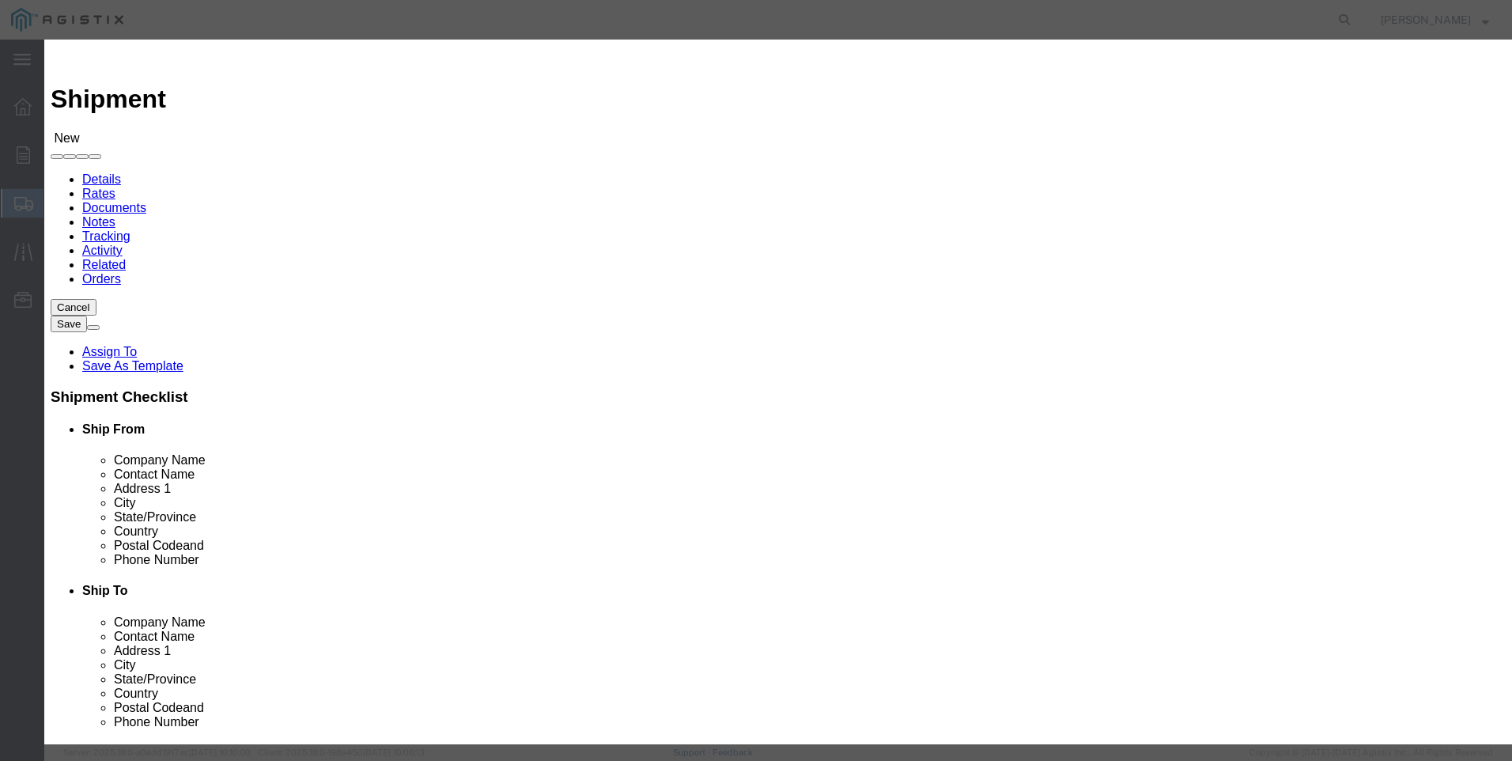
click select "Search by Address Book Name City Company Name Contact Name Country CustomerAlia…"
select select "city"
click select "Search by Address Book Name City Company Name Contact Name Country CustomerAlia…"
click input "text"
click select "Search by Address Book Name City Company Name Contact Name Country CustomerAlia…"
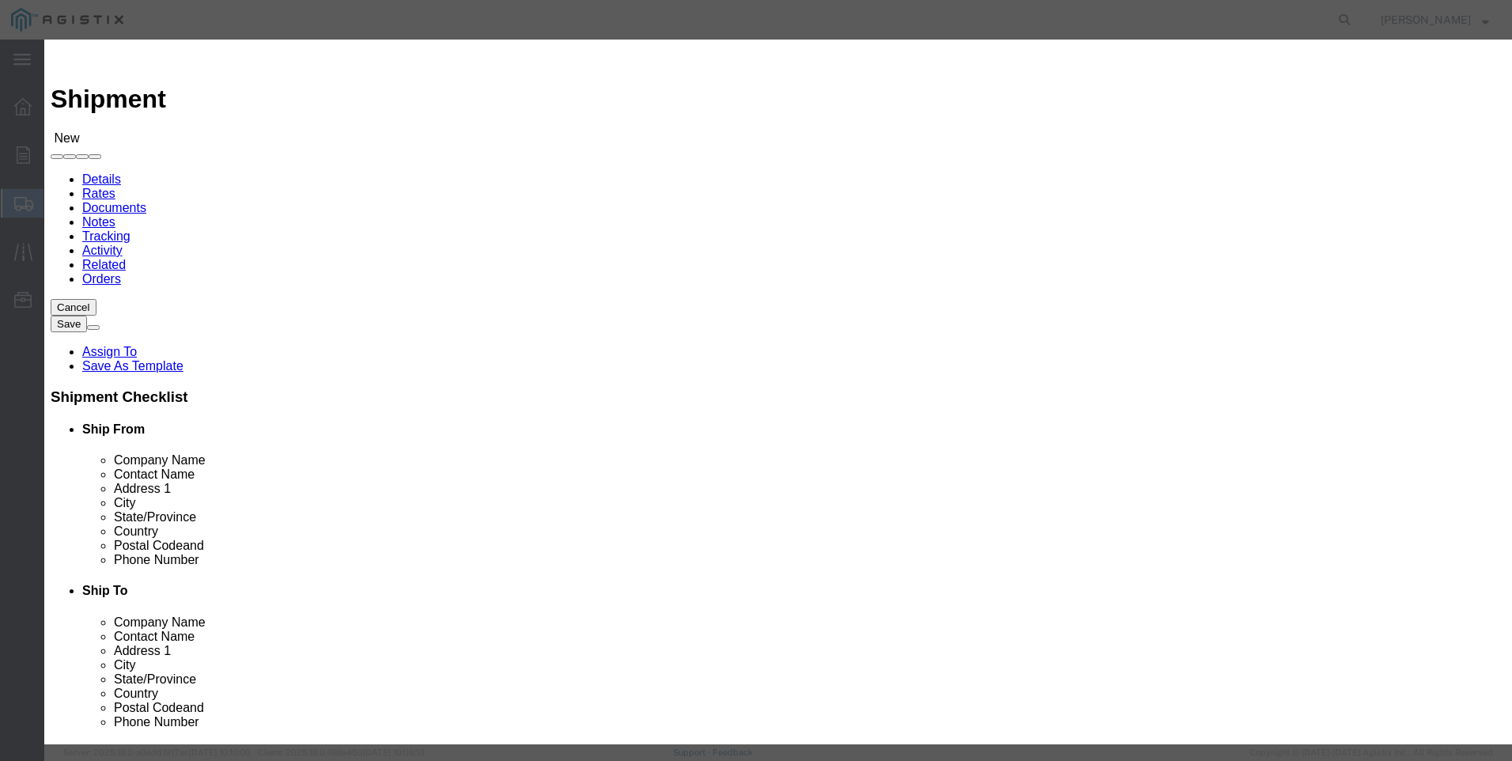
scroll to position [712, 0]
click button "Select"
select select "CA"
click button "Close"
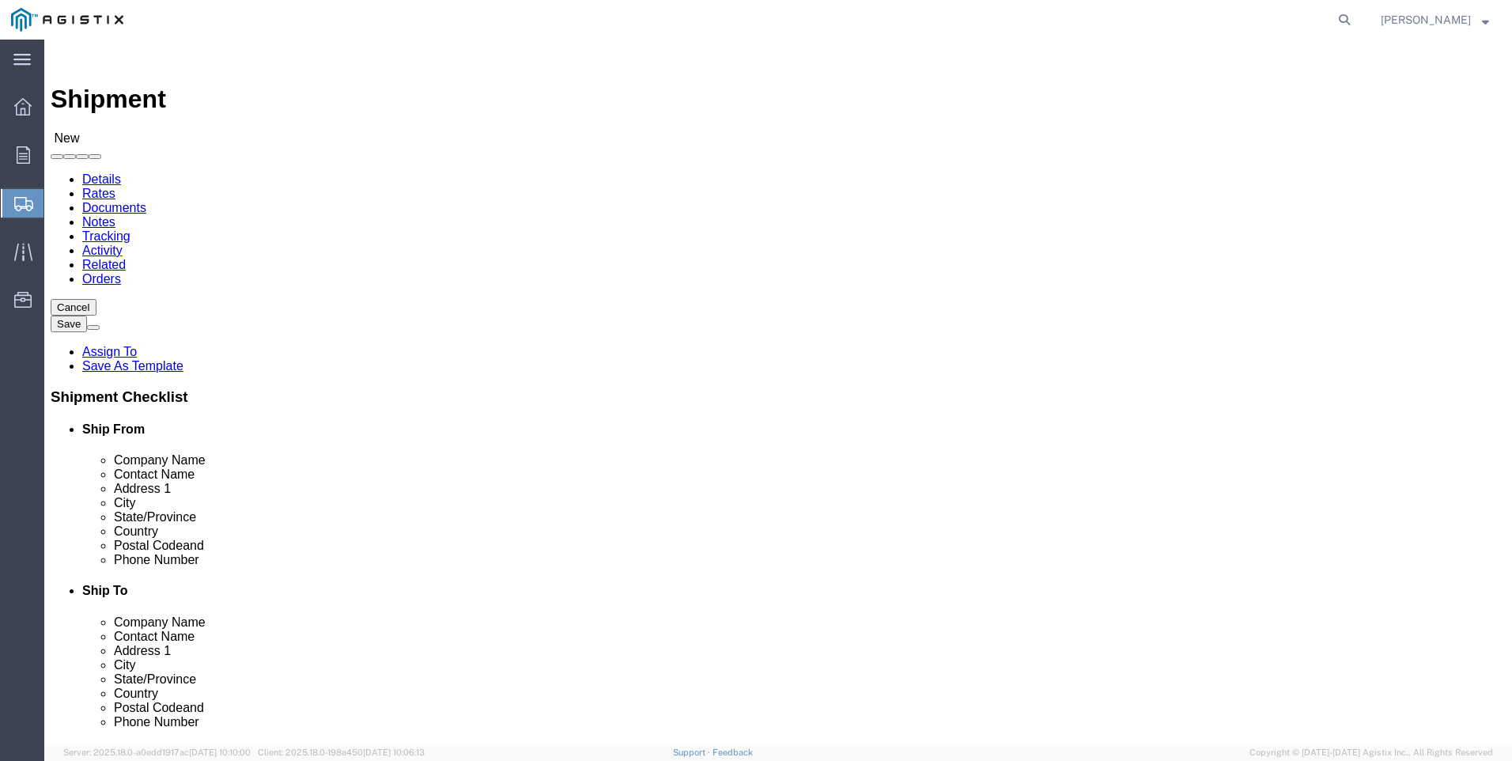
select select "MYPROFILE"
select select "CA"
click select "Select All Others [GEOGRAPHIC_DATA] [GEOGRAPHIC_DATA] [GEOGRAPHIC_DATA] [GEOGRA…"
select select "19740"
click select "Select All Others [GEOGRAPHIC_DATA] [GEOGRAPHIC_DATA] [GEOGRAPHIC_DATA] [GEOGRA…"
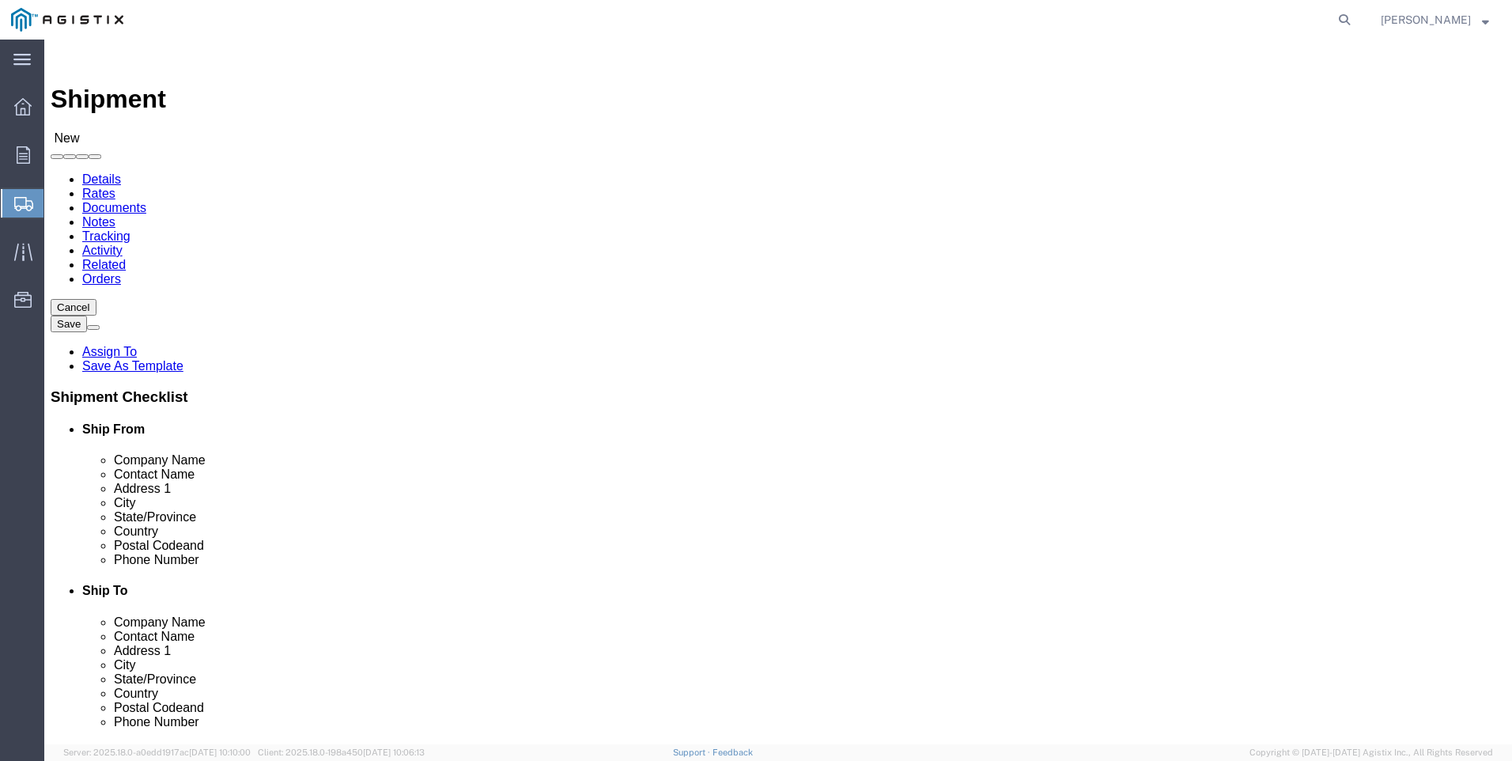
click span
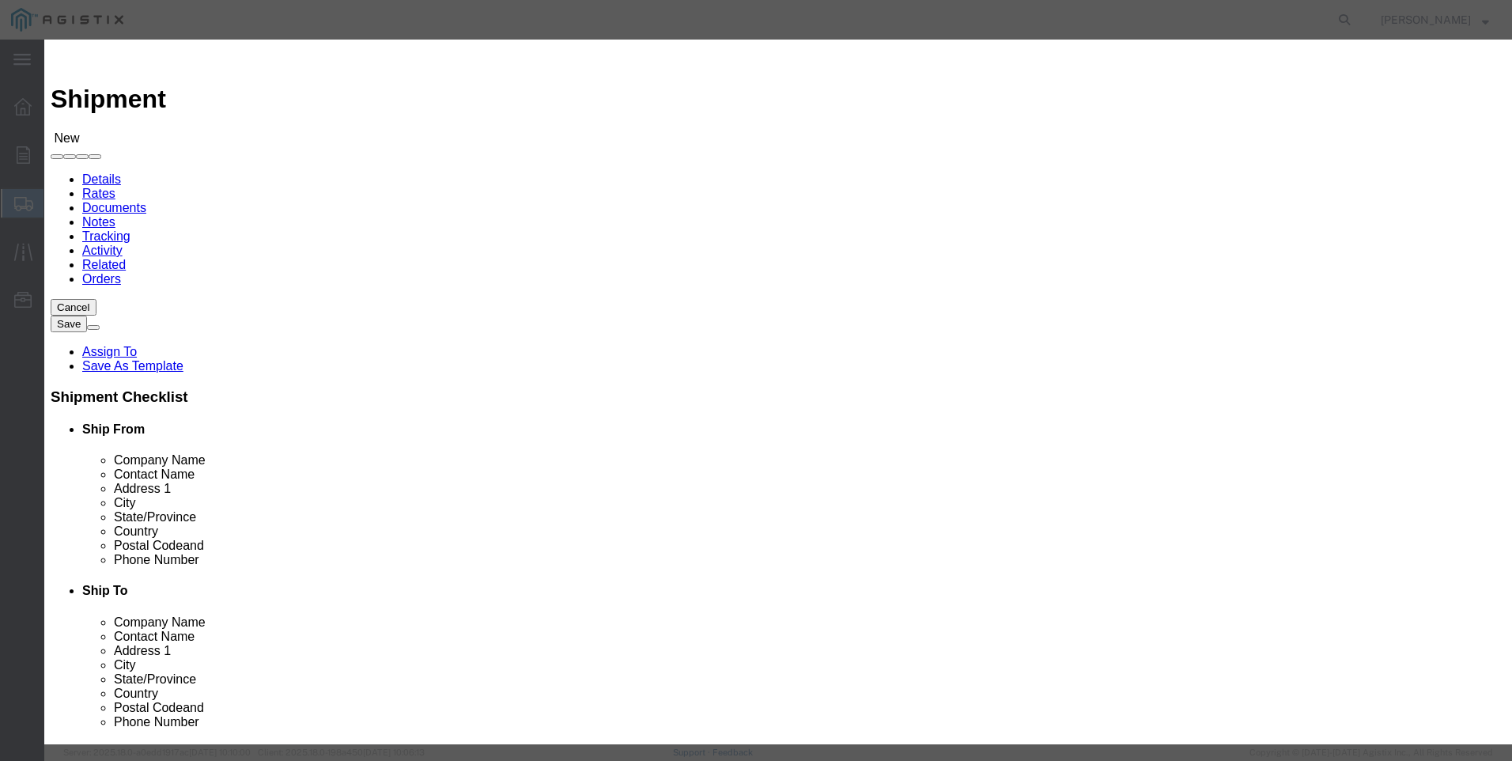
click select "Search by Address Book Name City Company Name Contact Name Country CustomerAlia…"
click button "Select"
select select "CA"
click button "Close"
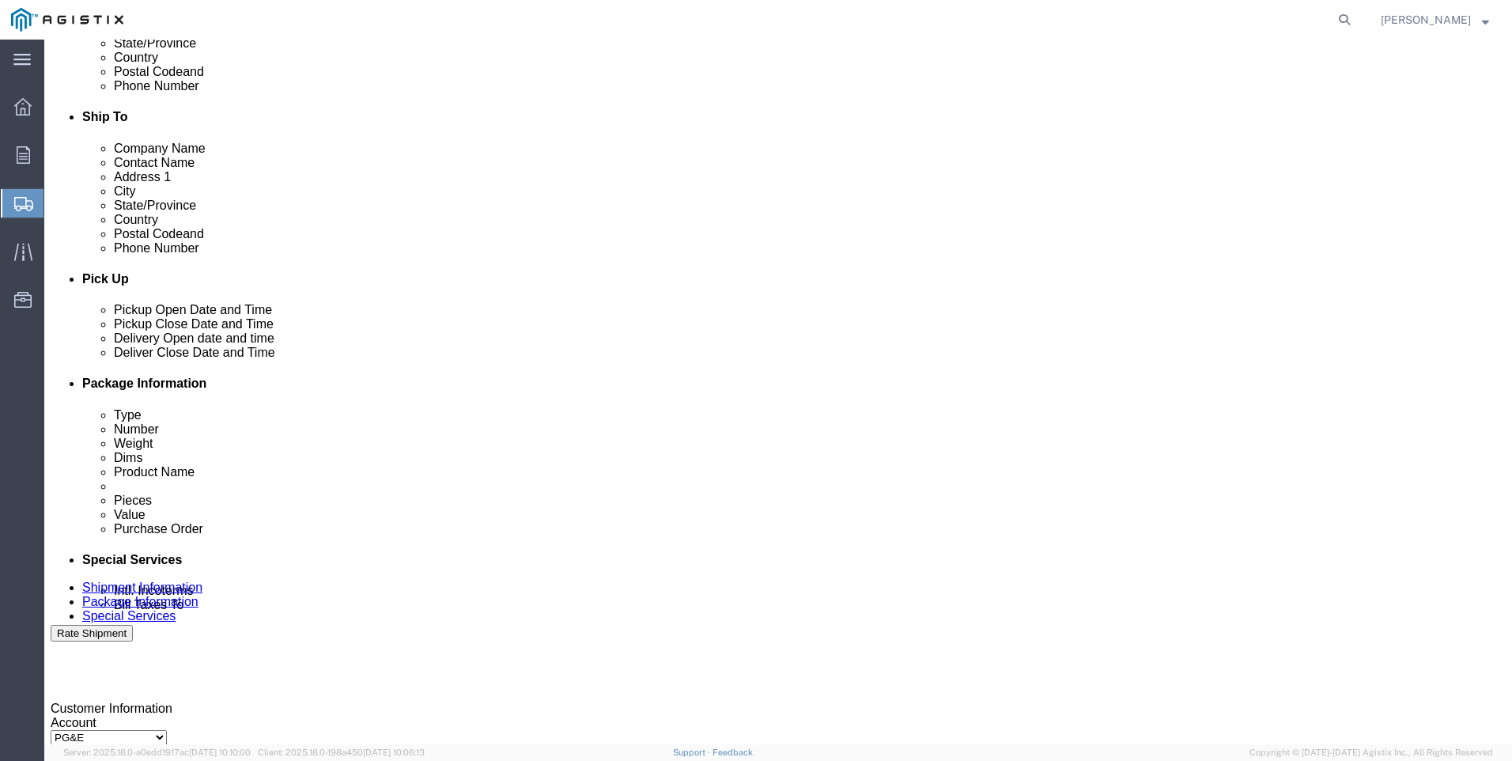
scroll to position [475, 0]
click div "[DATE] 2:00 PM"
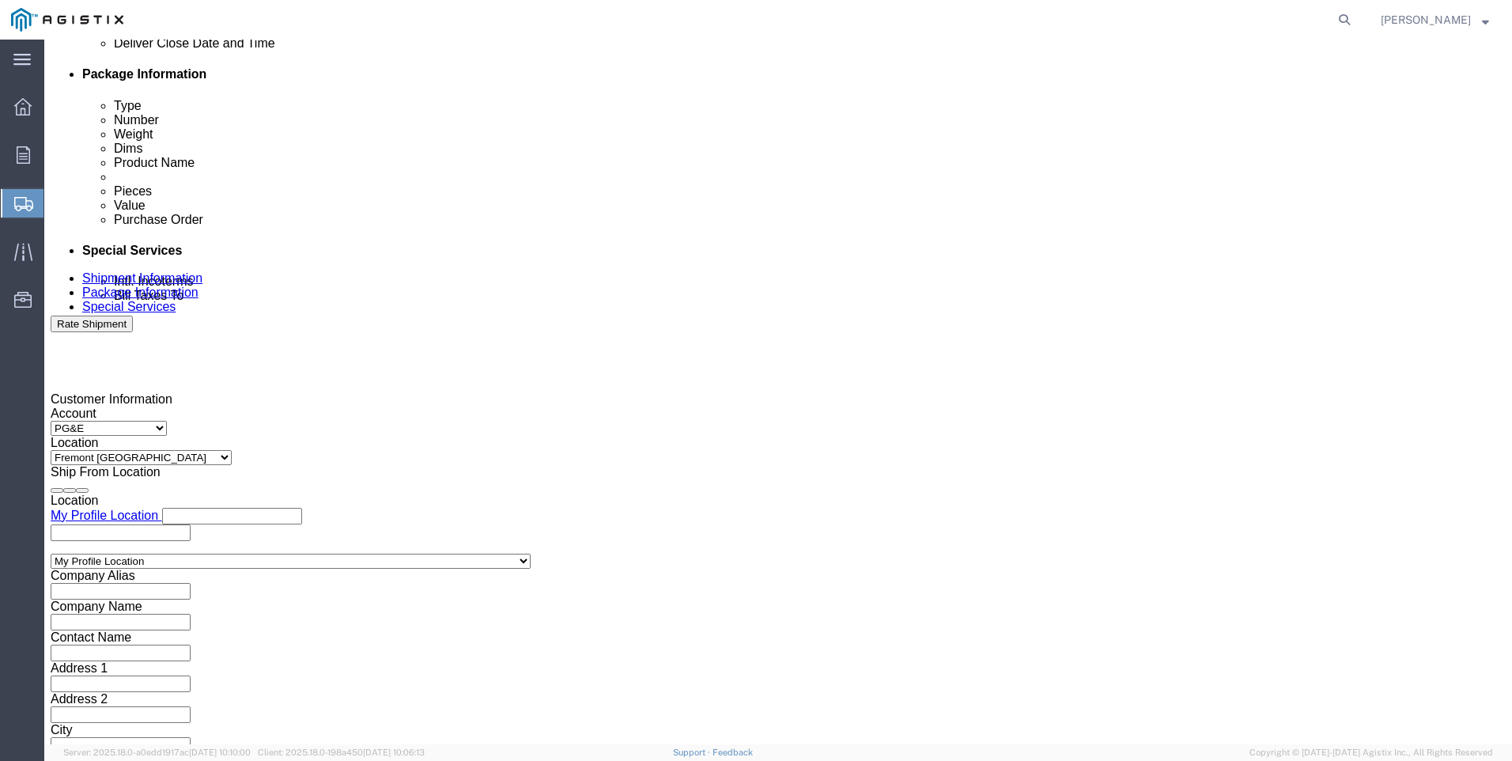
type input "4:00 PM"
drag, startPoint x: 479, startPoint y: 452, endPoint x: 501, endPoint y: 429, distance: 31.3
click button "Apply"
click div
click input "7:00 PM"
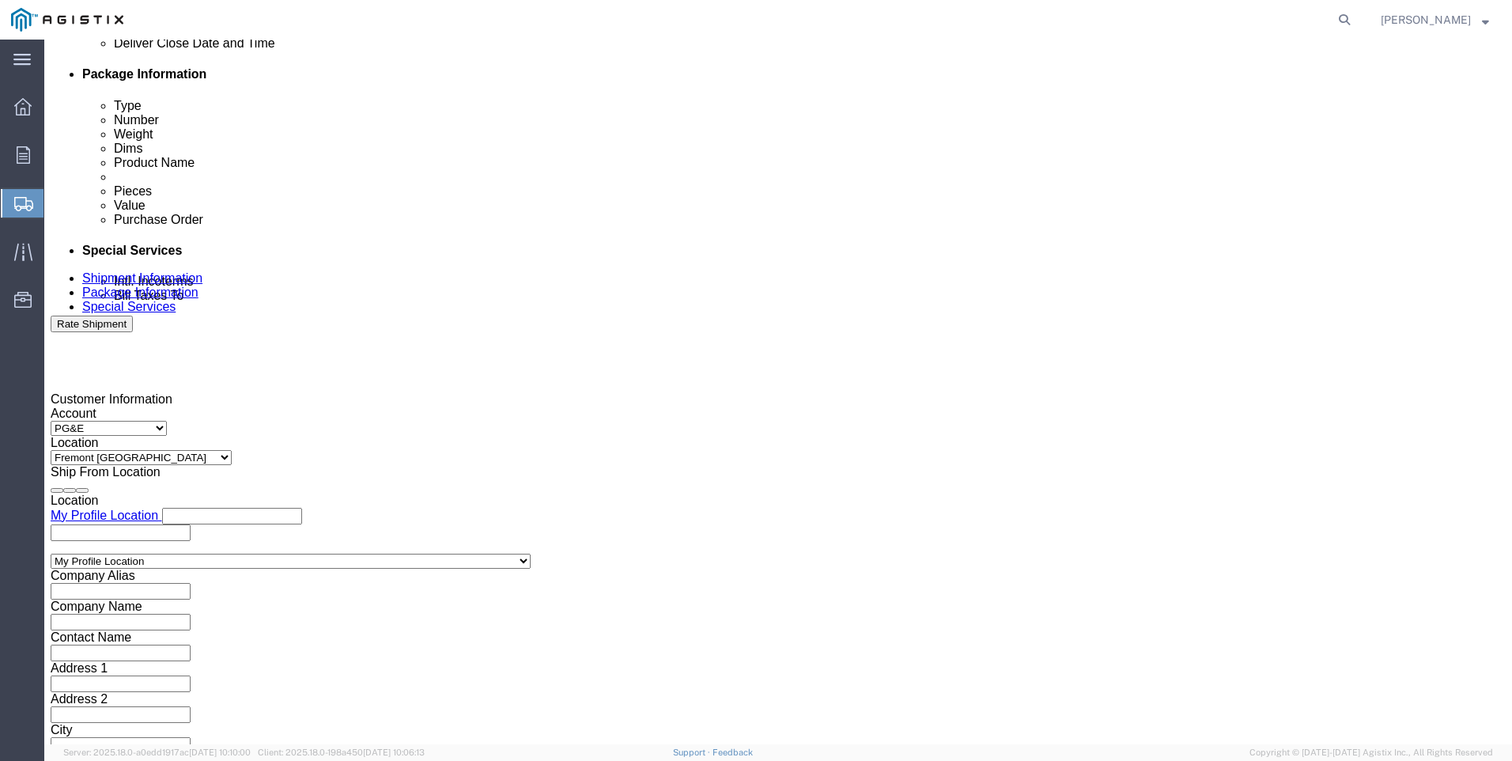
type input "7:00 am"
click button "Apply"
click div
click input "3:00 AM"
type input "3:00 pm"
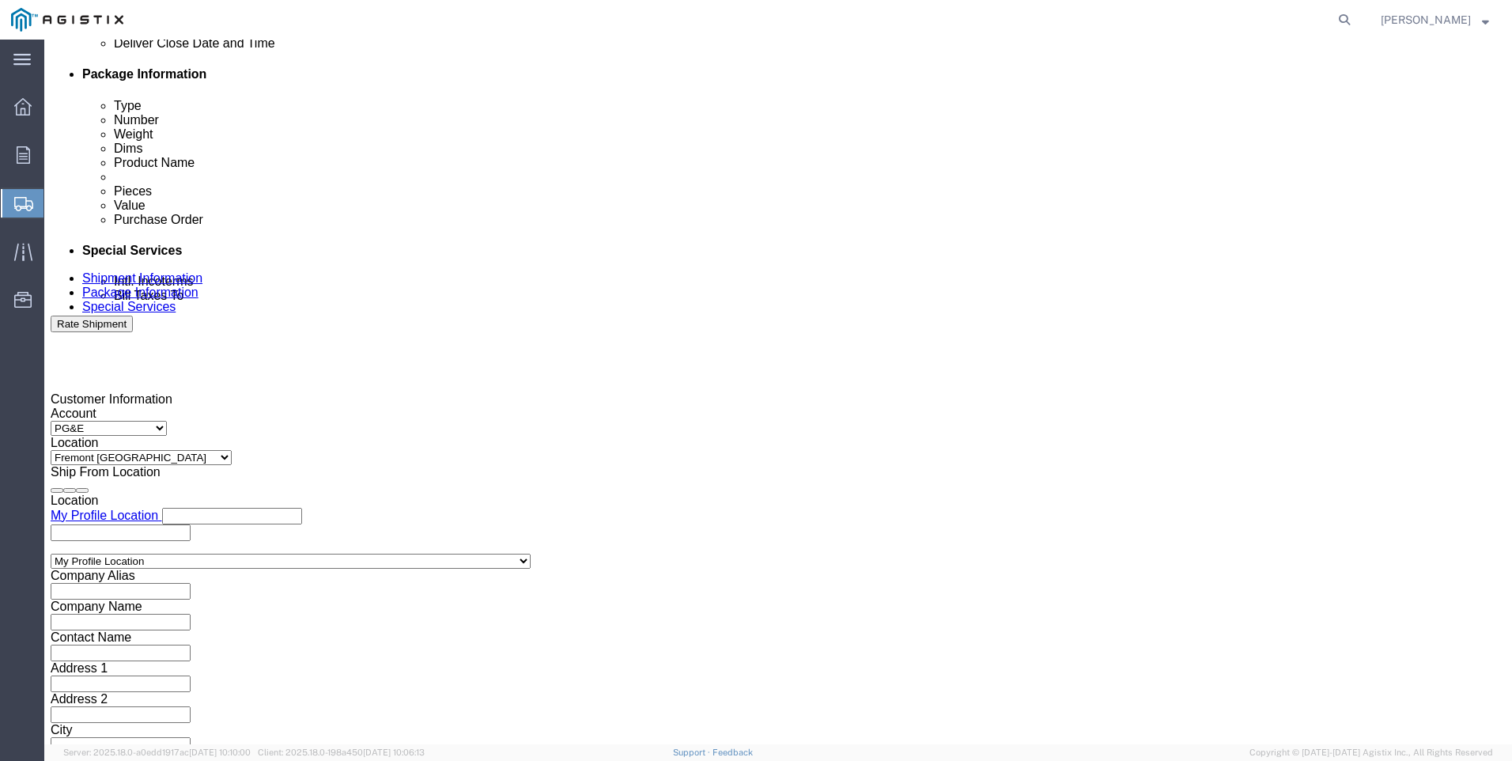
click button "Apply"
click input "text"
type input "3501356408"
click select "Select Account Type Activity ID Airline Appointment Number ASN Batch Request # …"
select select "SALEORDR"
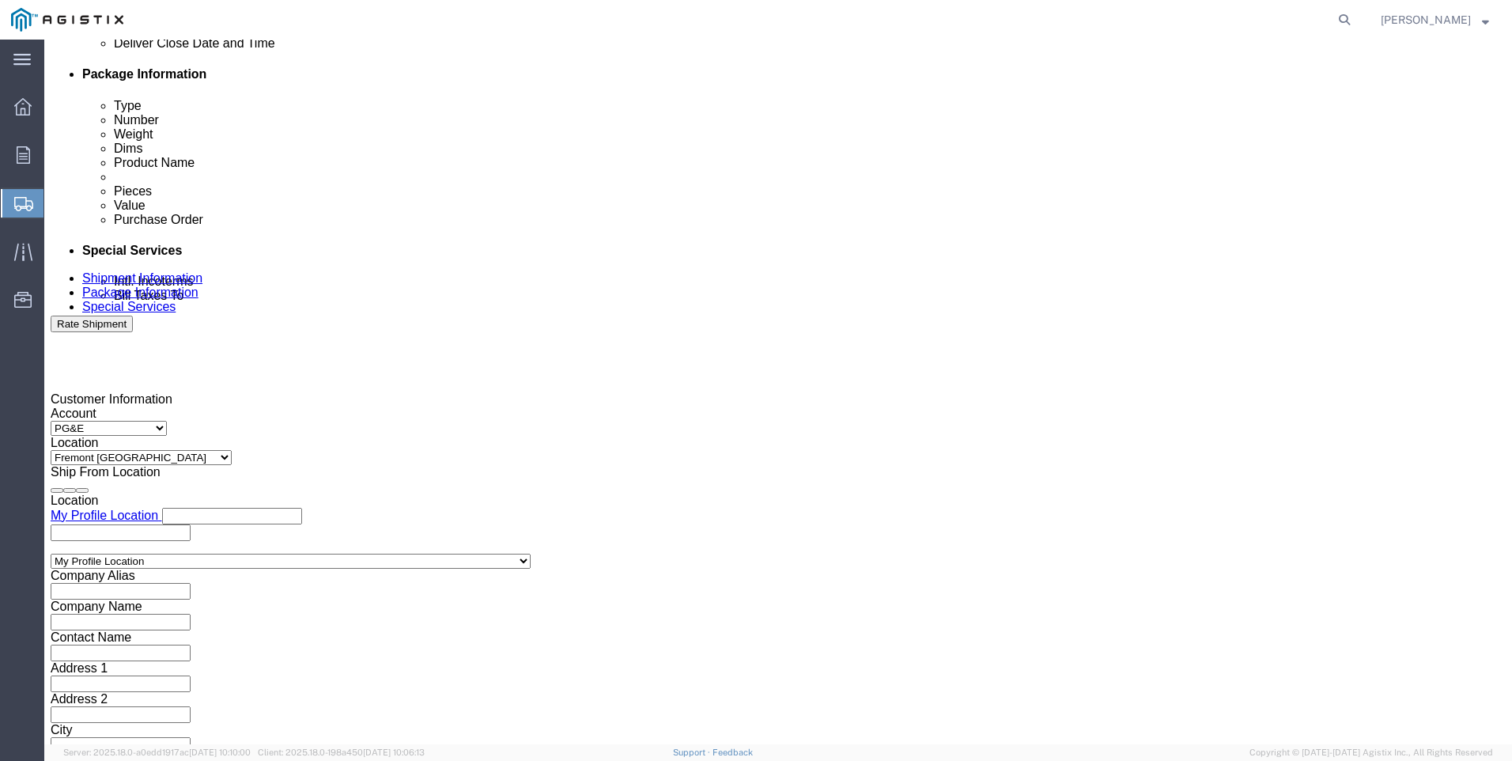
click select "Select Account Type Activity ID Airline Appointment Number ASN Batch Request # …"
click input "text"
type input "0046512"
drag, startPoint x: 1112, startPoint y: 644, endPoint x: 1114, endPoint y: 635, distance: 9.0
click button "Continue"
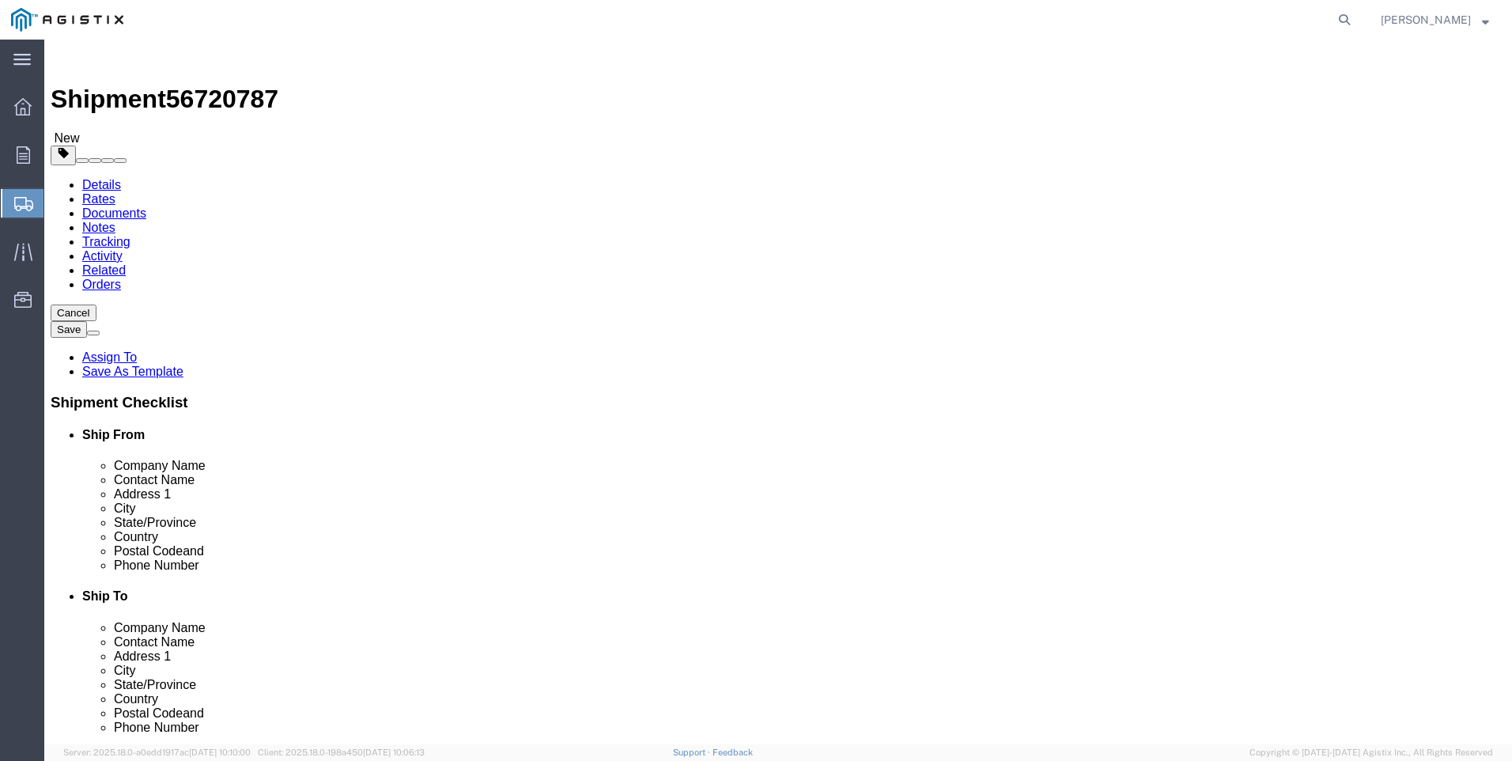
click select "Select Bulk Bundle(s) Cardboard Box(es) Carton(s) Crate(s) Drum(s) (Fiberboard)…"
select select "PSNS"
click select "Select Bulk Bundle(s) Cardboard Box(es) Carton(s) Crate(s) Drum(s) (Fiberboard)…"
click input "text"
click div "Dimensions Length 484031 x Width x Height Select cm ft in"
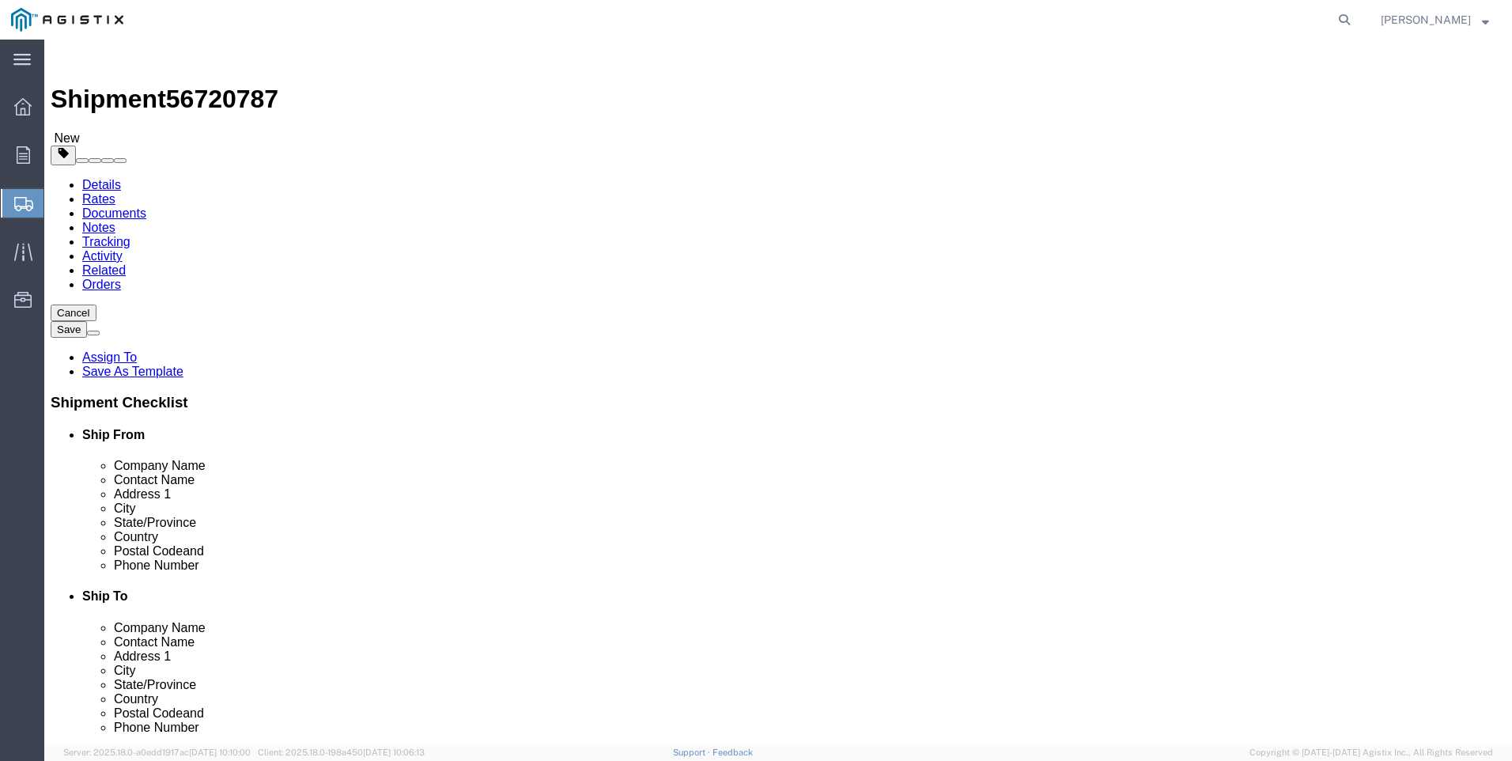
type input "48"
type input "40"
type input "31"
type input "547"
click div "1 x Pallet(s) Standard (Not Stackable) Package Type Select Bulk Bundle(s) Cardb…"
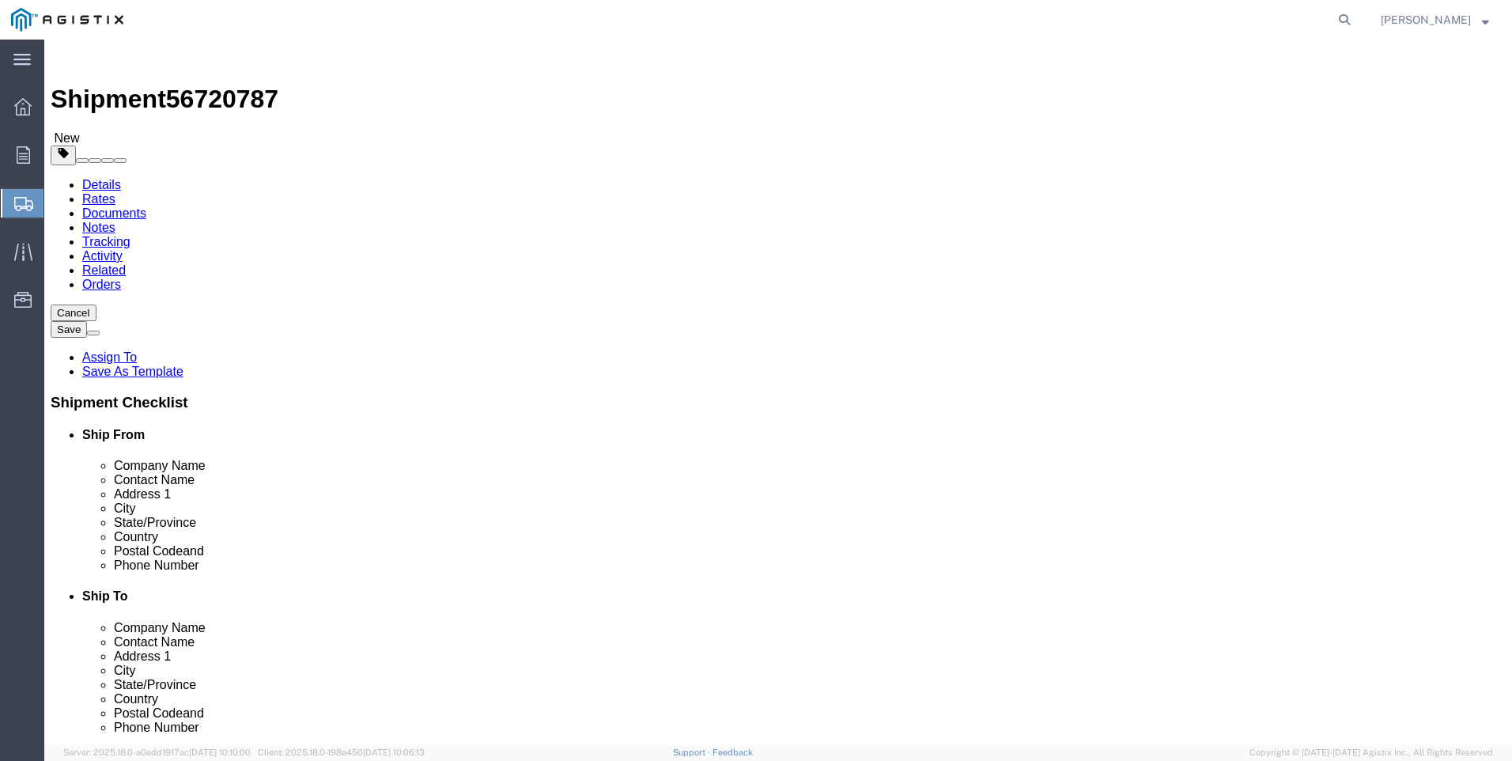
click link "Add Content"
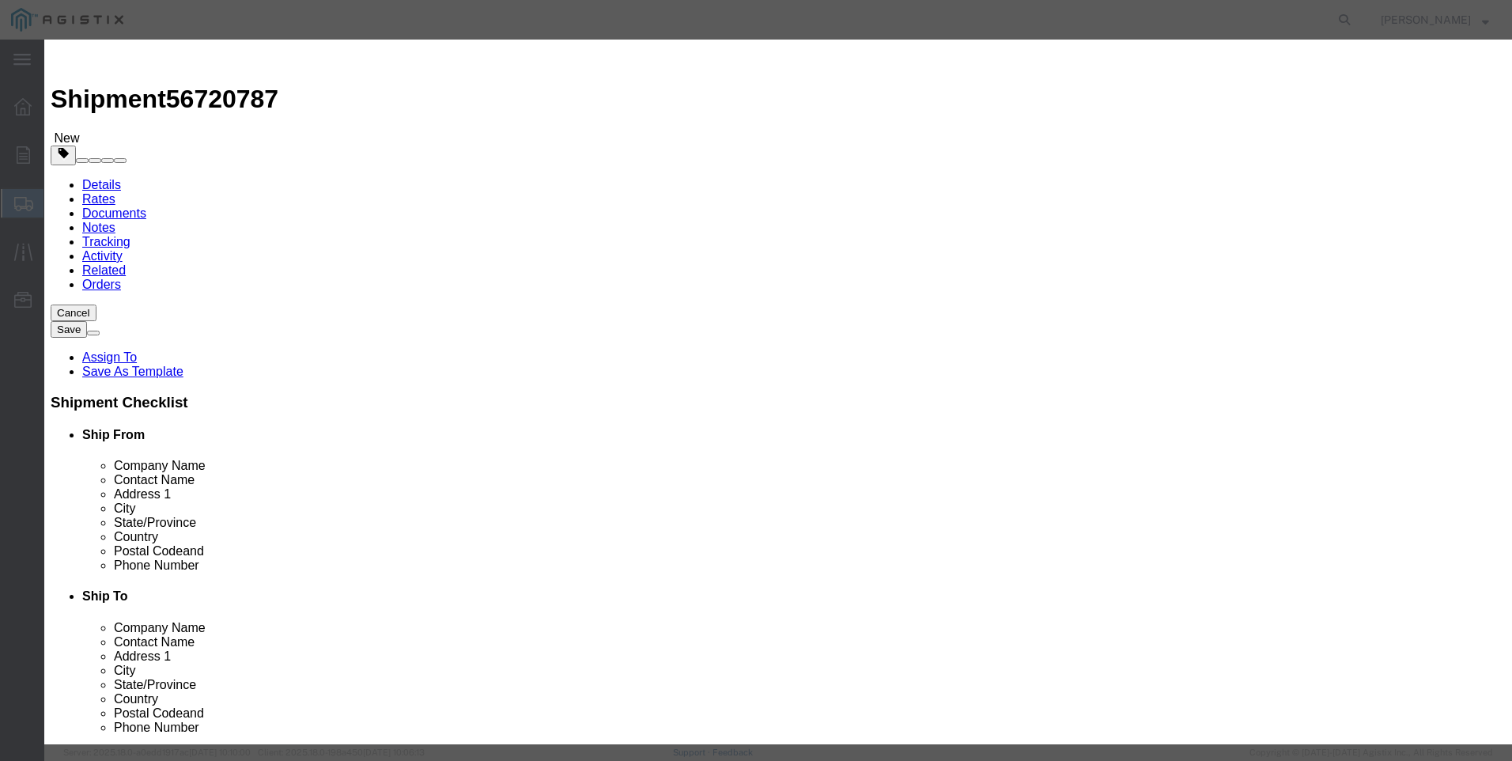
click input "text"
type input "m"
type input "M033311"
click td "Name: REGULATOR GAS SENSUS IRON 2" YELLOW SGL"
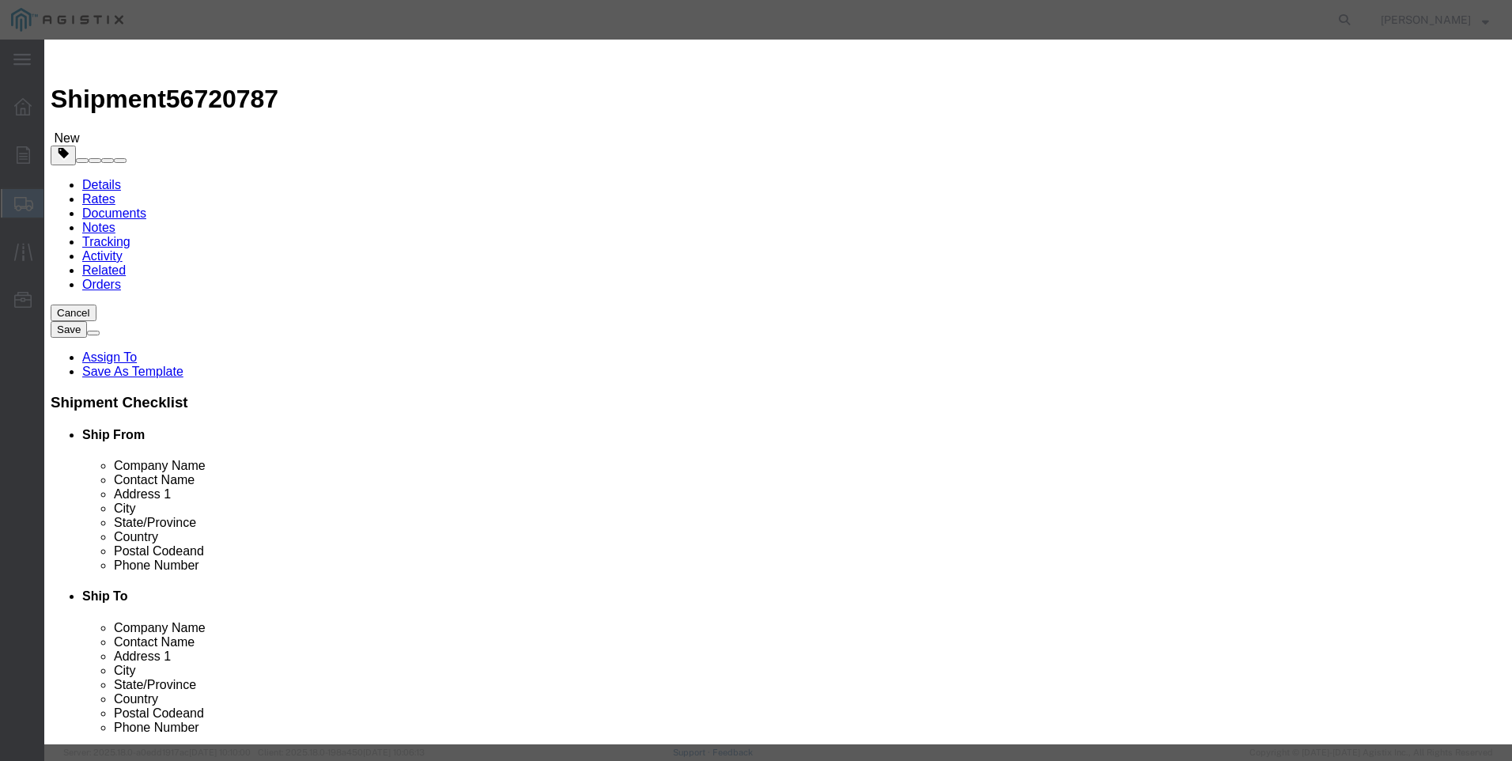
select select
select select "USD"
type input "REGULATOR GAS SENSUS IRON 2" YELLOW SGL"
type input "M033311"
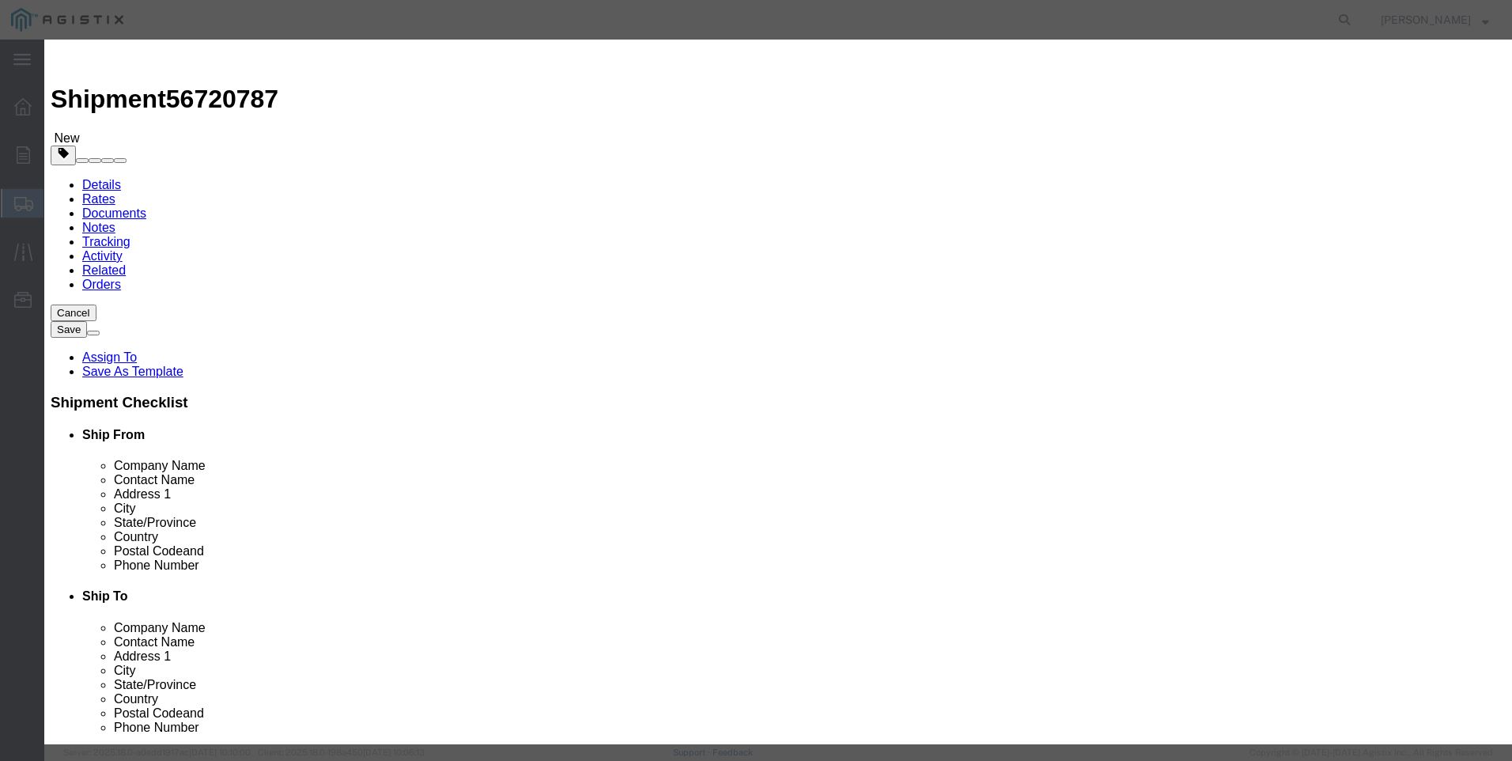
drag, startPoint x: 465, startPoint y: 122, endPoint x: 855, endPoint y: 149, distance: 390.9
click div "Product Name REGULATOR GAS SENSUS IRON 2" YELLOW SGL M033311 Pieces Select Bag …"
type input "REGULATOR GAS SENSUS IRON 2" YELLOW SGL"
click textarea
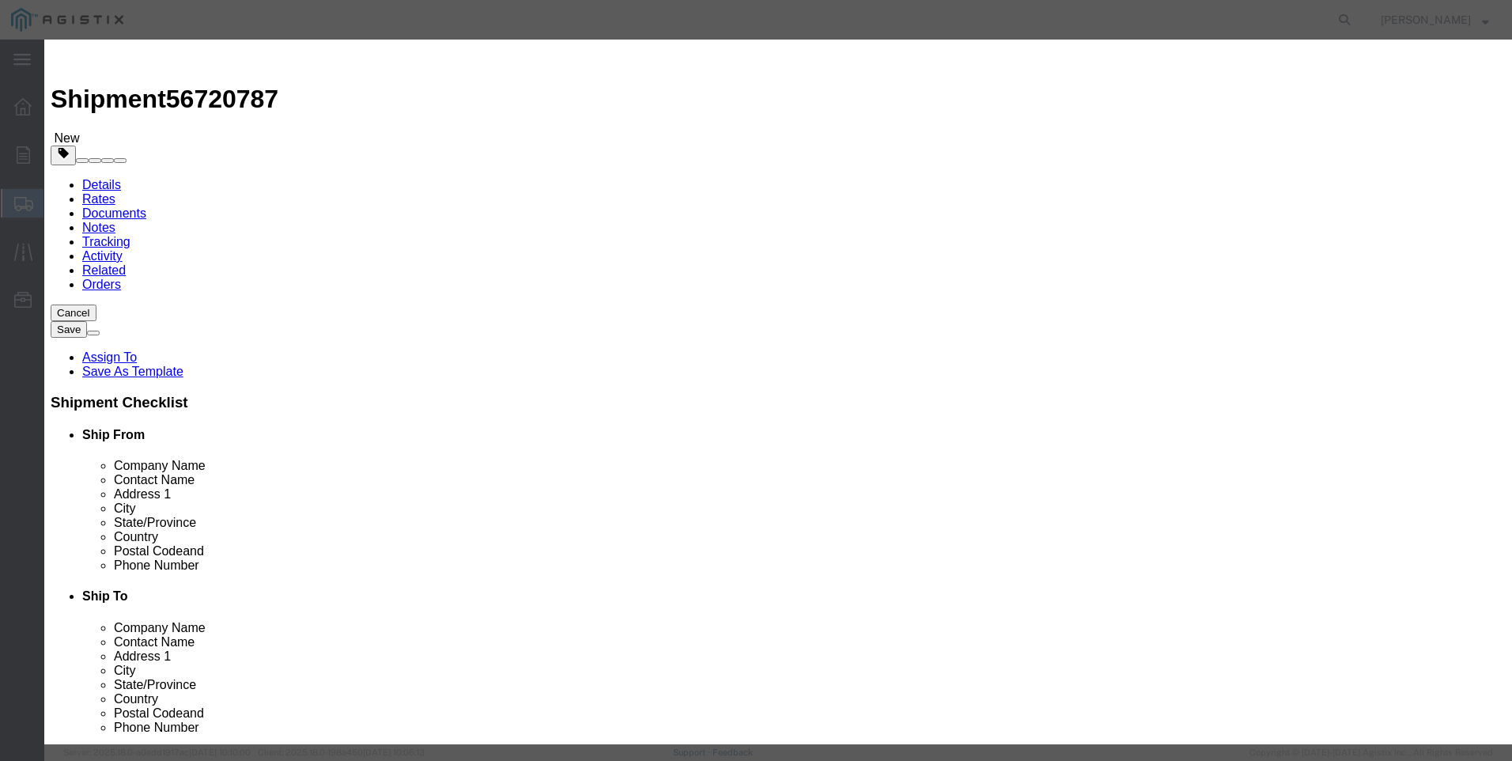
paste textarea "REGULATOR GAS SENSUS IRON 2" YELLOW SGL"
type textarea "REGULATOR GAS SENSUS IRON 2" YELLOW SGL"
drag, startPoint x: 463, startPoint y: 121, endPoint x: 858, endPoint y: 115, distance: 395.5
click div "Product Name REGULATOR GAS SENSUS IRON 2" YELLOW SGL M033311 Pieces Select Bag …"
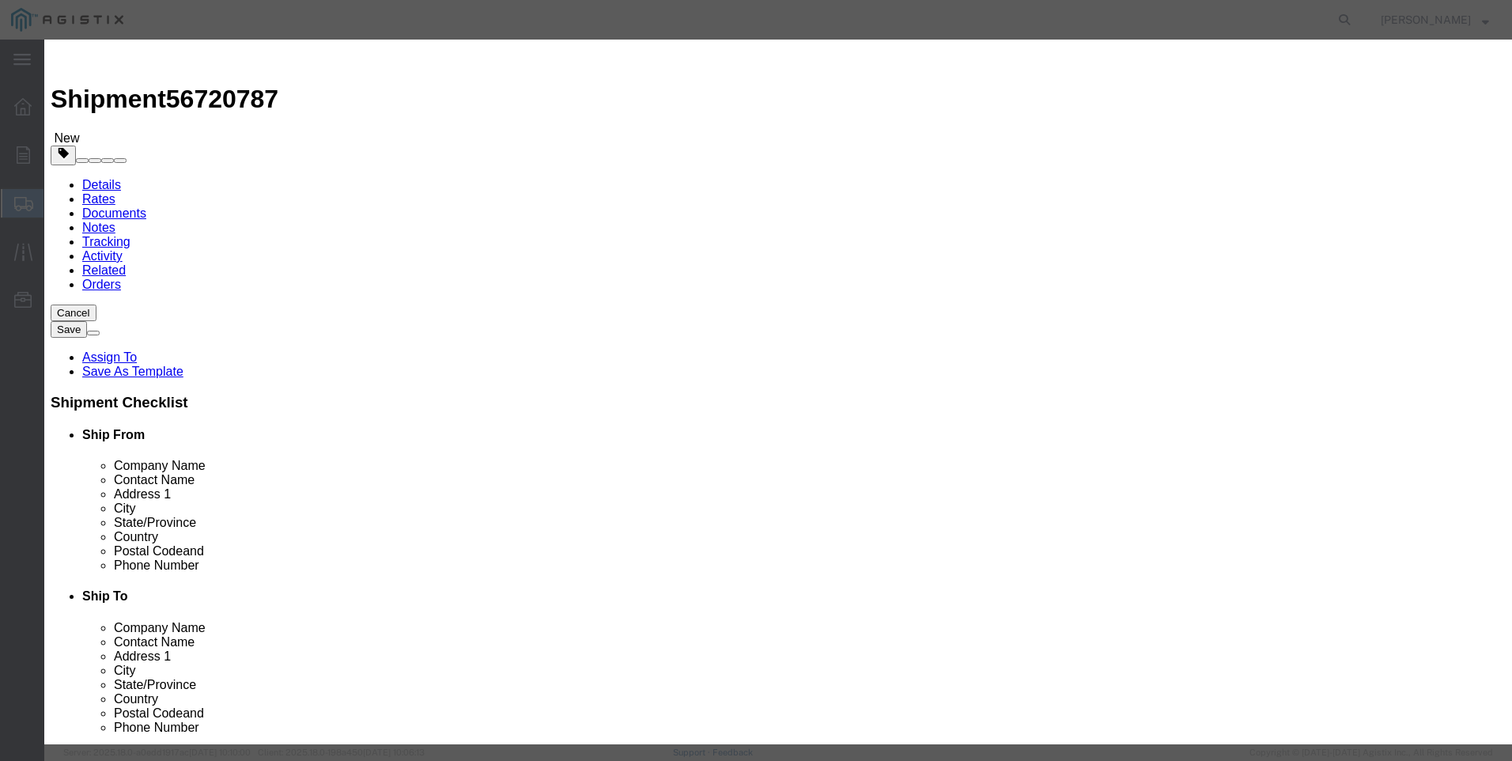
scroll to position [0, 0]
click input "M033311 / 461-5S M033311"
type input "M033311 / 461-57S M033311"
click input "text"
type input "7"
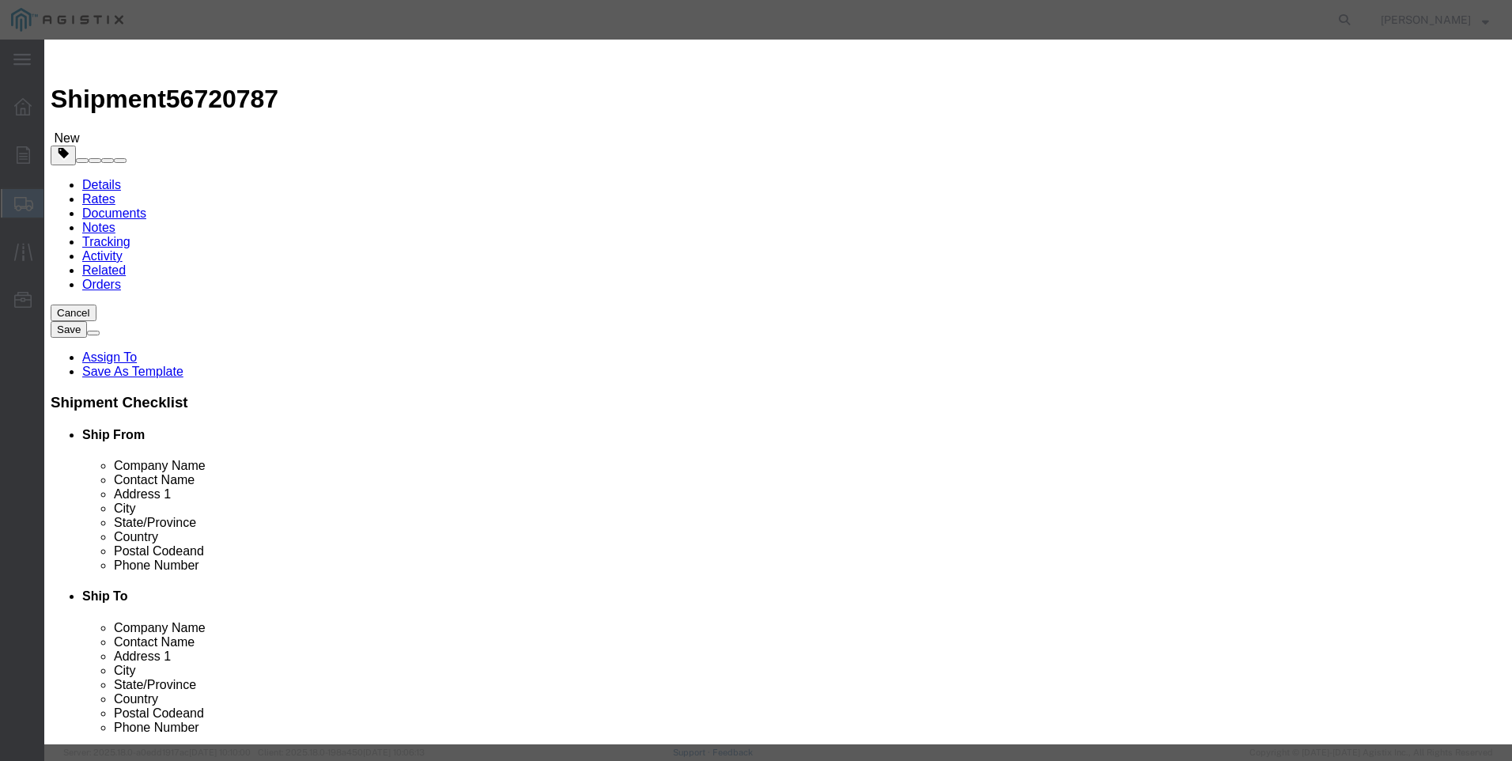
click input "text"
type input "29022"
click select "Select 50 55 60 65 70 85 92.5 100 125 175 250 300 400"
select select "100"
click select "Select 50 55 60 65 70 85 92.5 100 125 175 250 300 400"
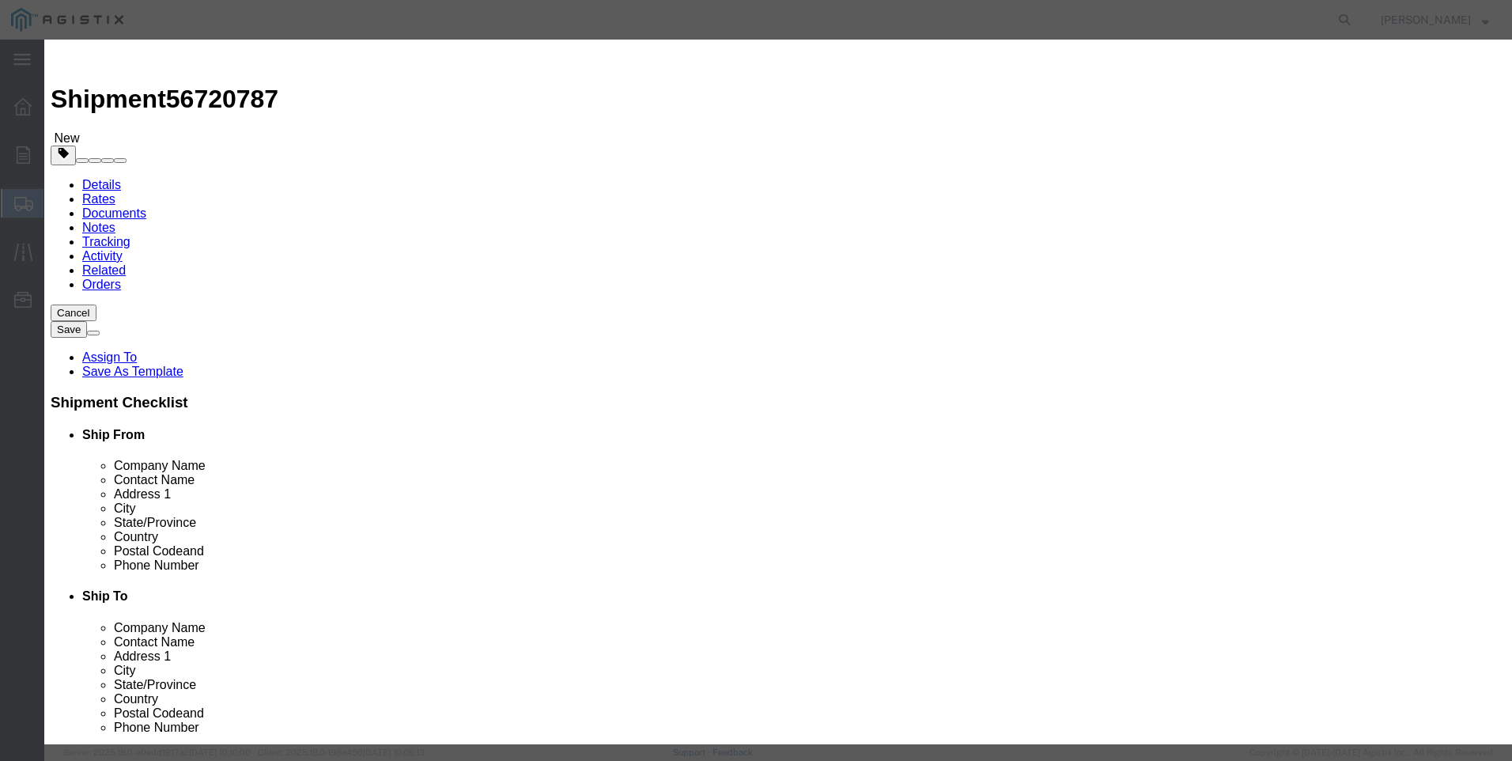
click button "Save & Close"
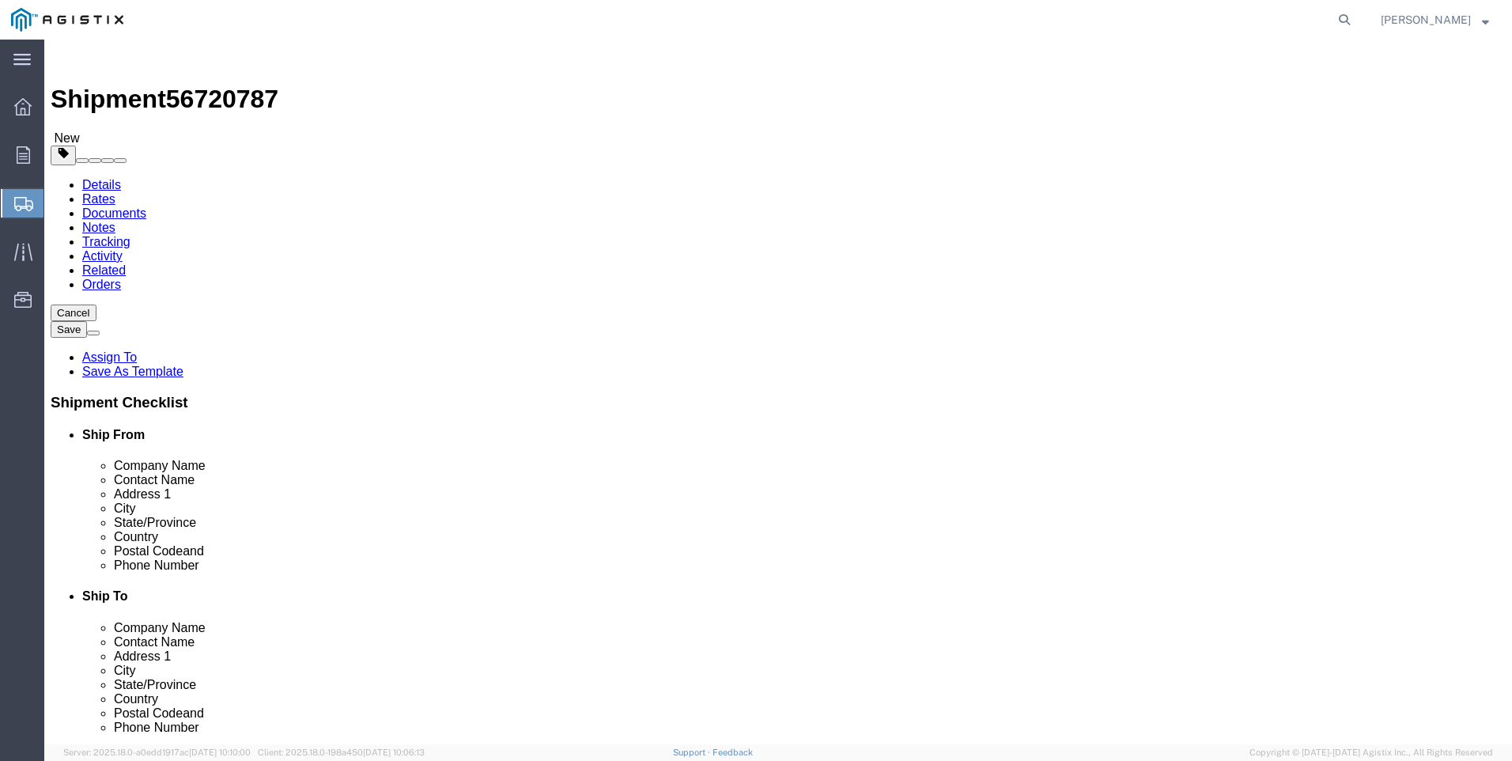
click span "button"
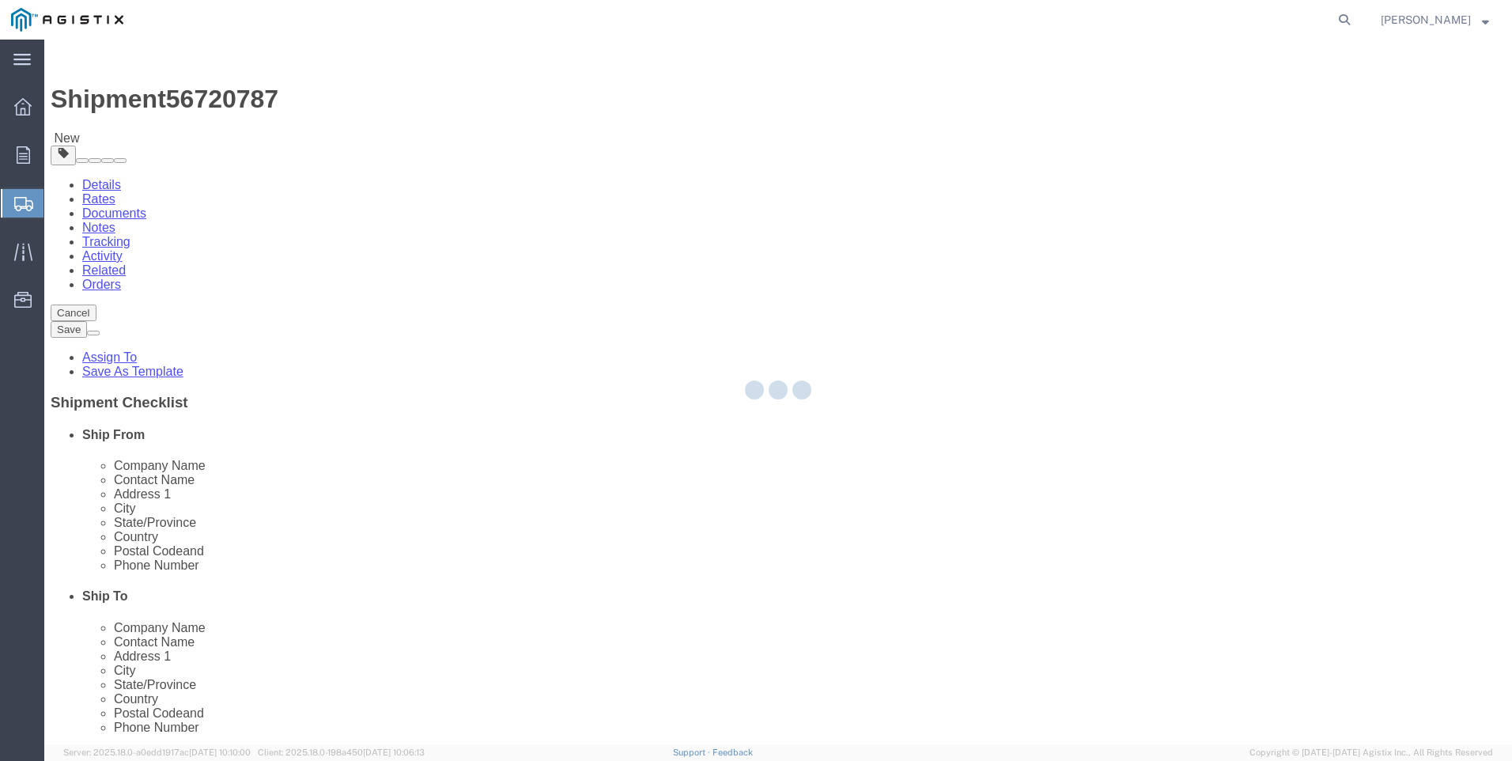
select select "PSNS"
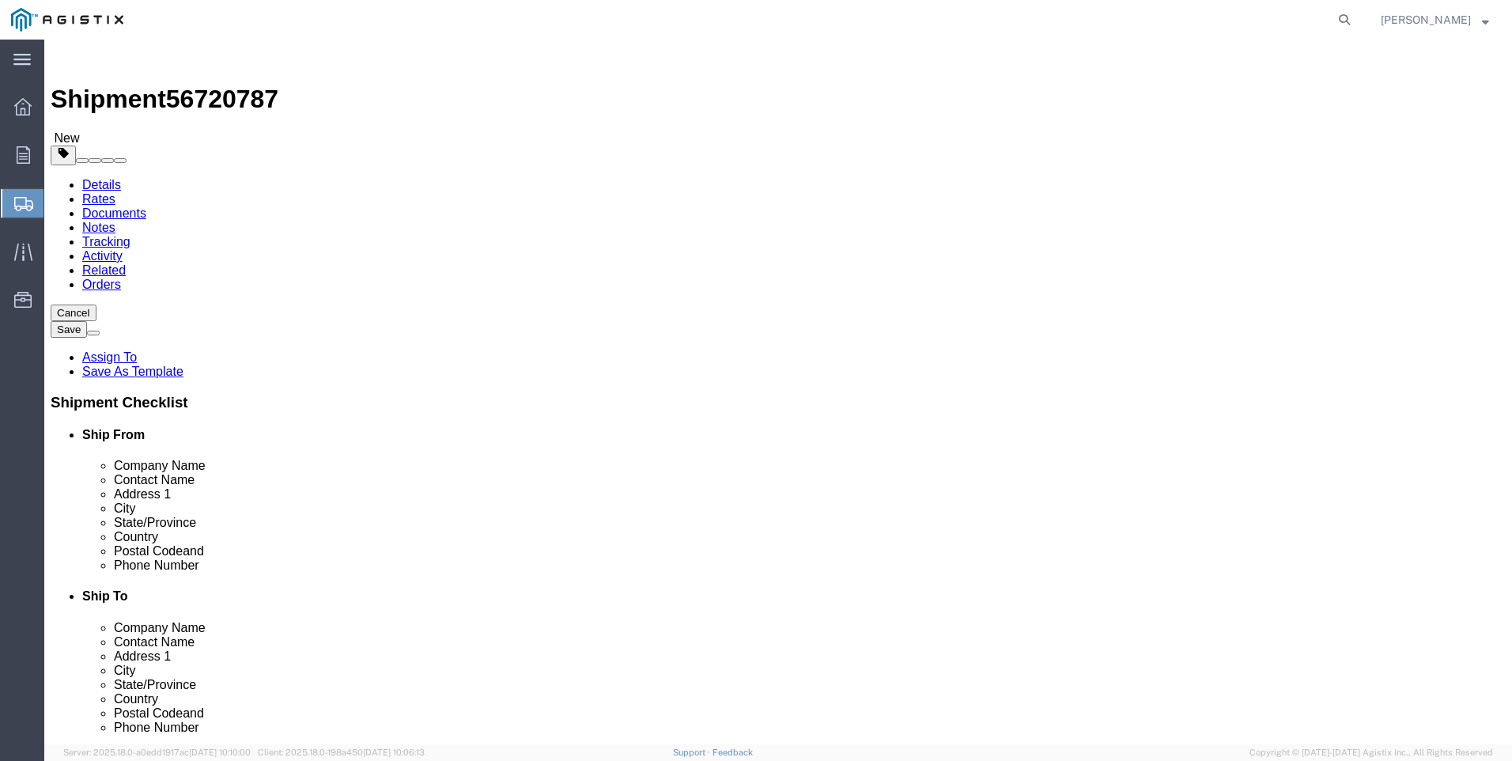
drag, startPoint x: 801, startPoint y: 397, endPoint x: 739, endPoint y: 390, distance: 62.9
click div "Weight 547.00 Select kgs lbs Ship. t°"
drag, startPoint x: 798, startPoint y: 399, endPoint x: 725, endPoint y: 400, distance: 73.6
click div "Weight 547.00 Select kgs lbs Ship. t°"
type input "694"
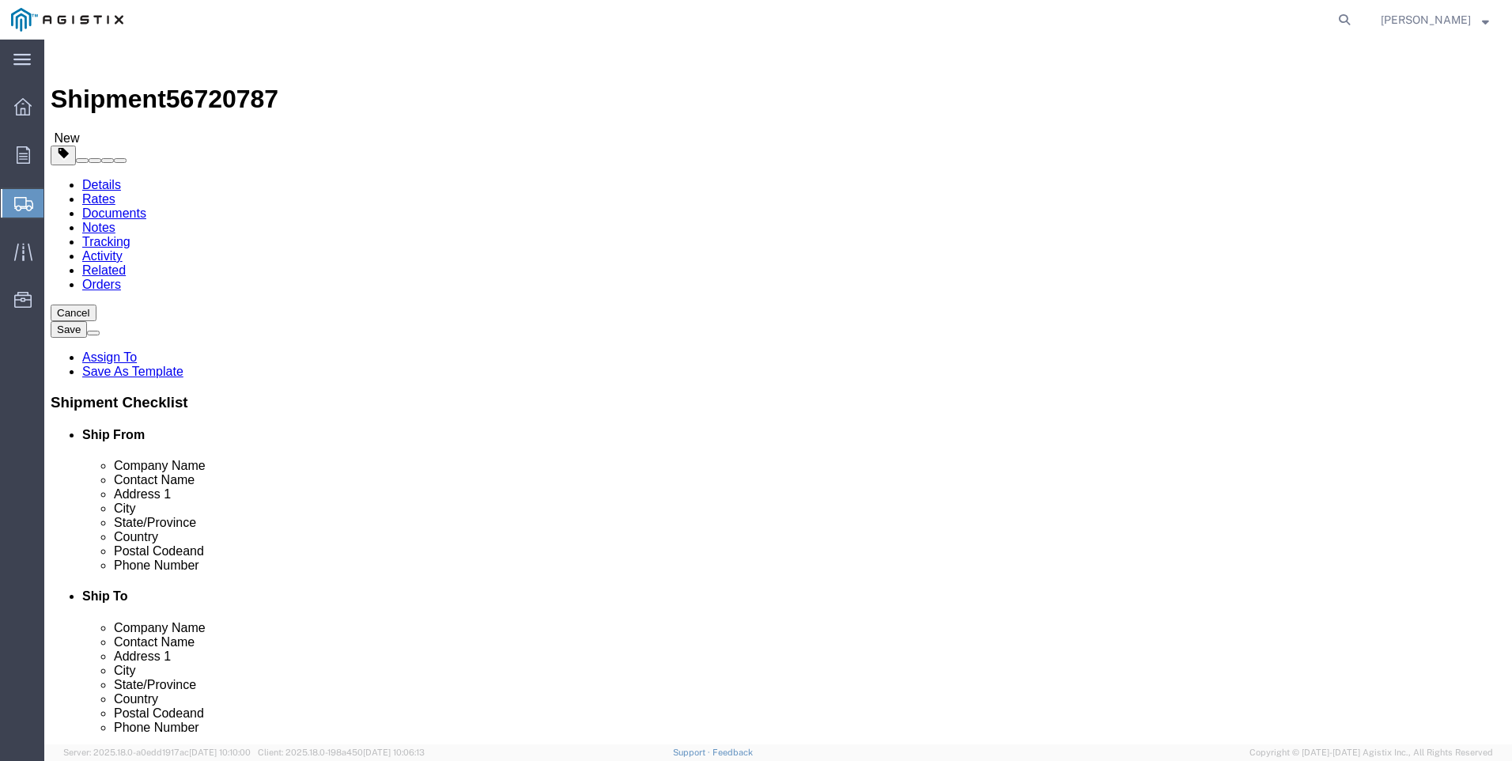
click dd "7.00 Each"
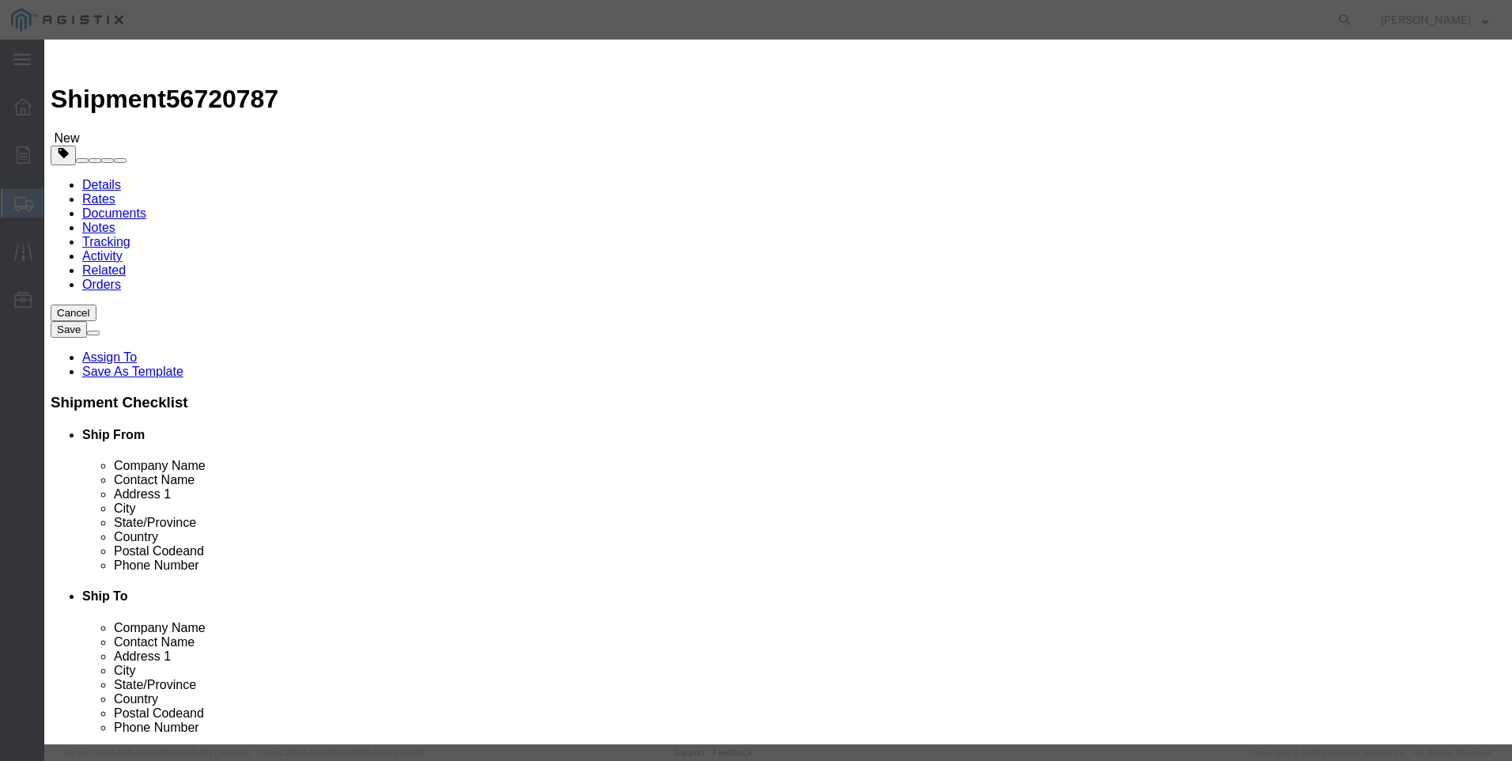
click div "Pieces 7.00 Select Bag Barrels 100Board Feet Bottle Box Blister Pack Carats Can…"
type input "9"
type input "37314"
click div "Product Name M033311 / 461-57S M033311 Pieces 9 Select Bag Barrels 100Board Fee…"
click button "Save & Close"
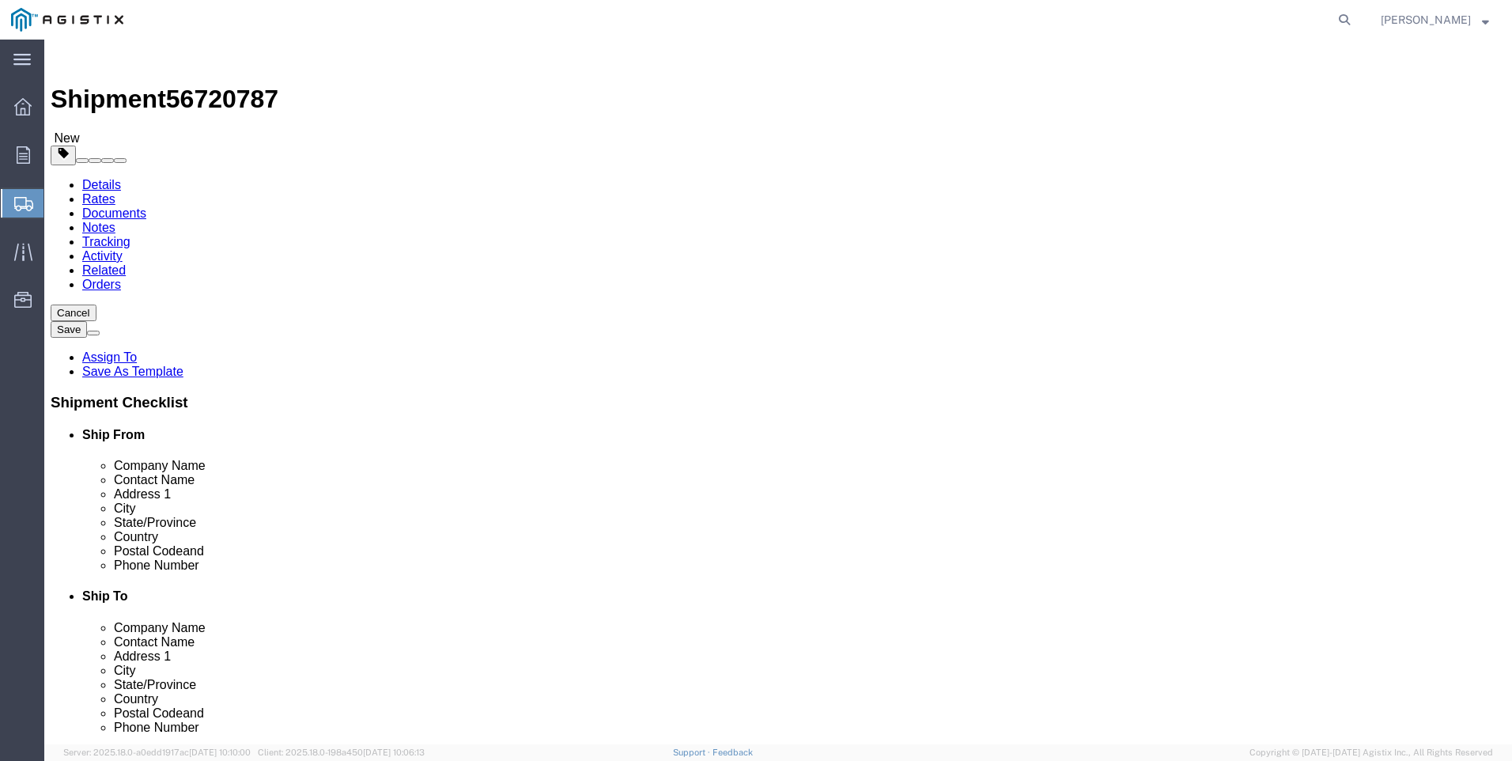
click button "Rate Shipment"
